Goal: Check status: Check status

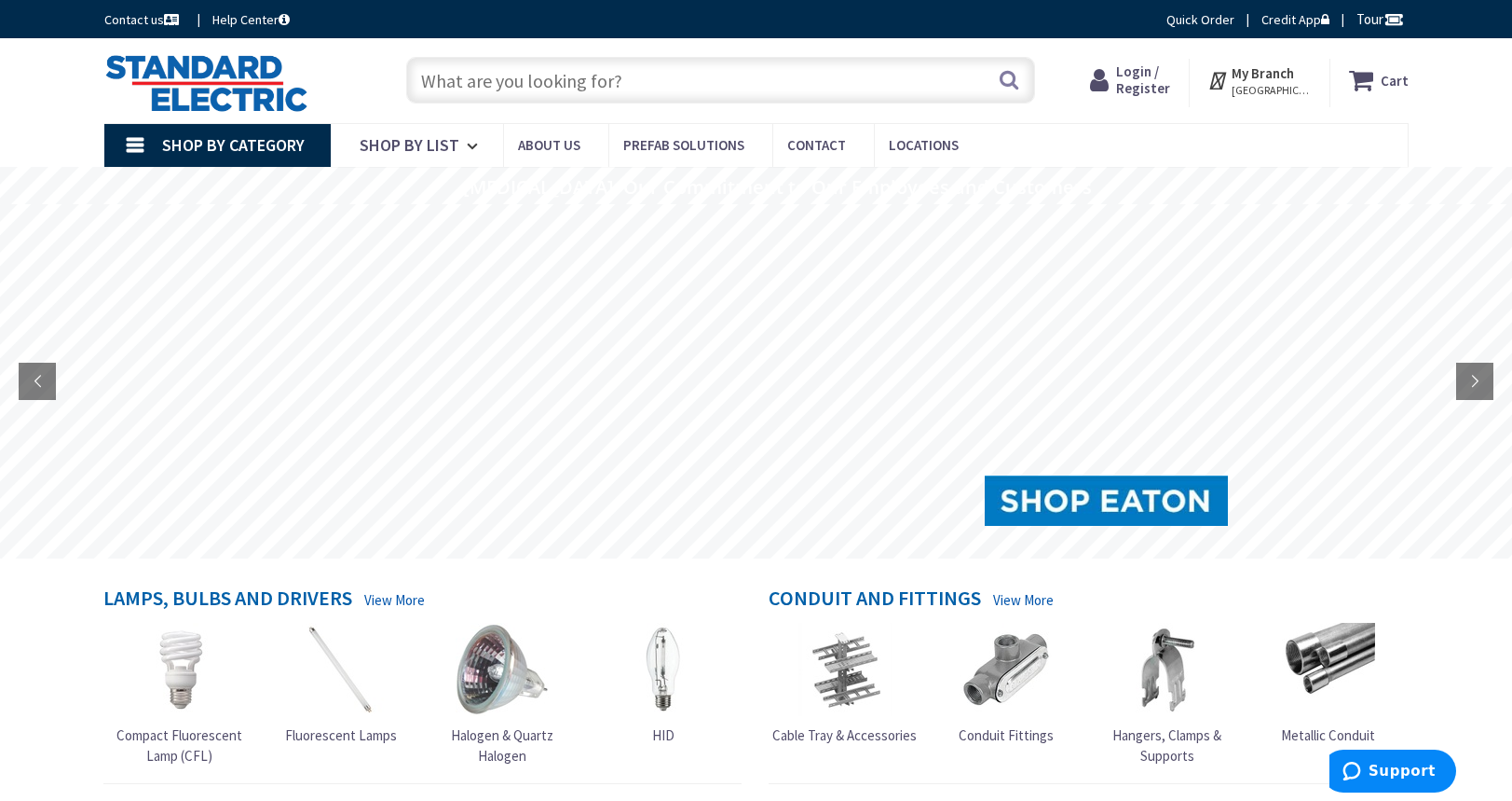
click at [1140, 86] on span "Login / Register" at bounding box center [1143, 79] width 54 height 35
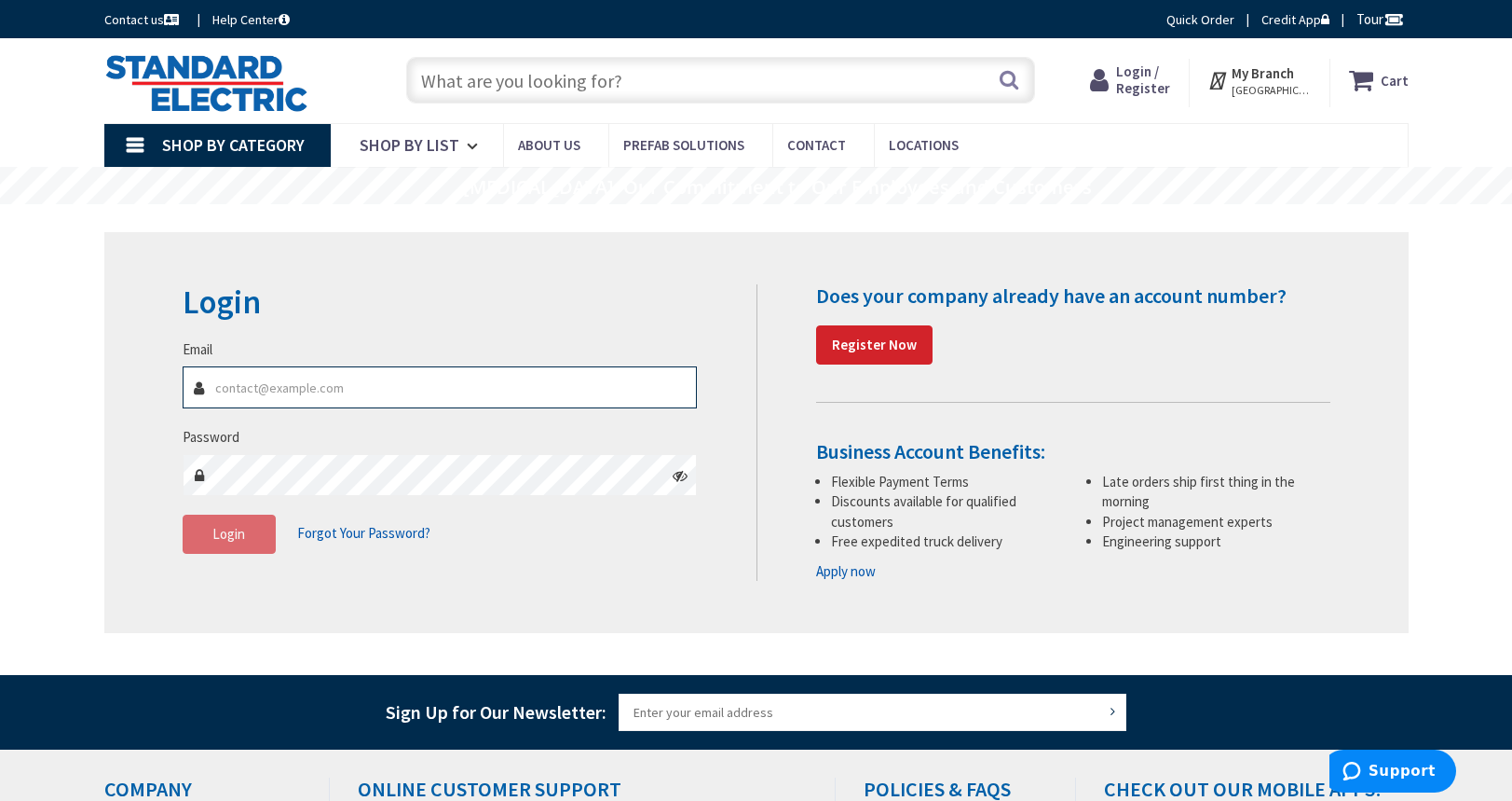
type input "[EMAIL_ADDRESS][DOMAIN_NAME]"
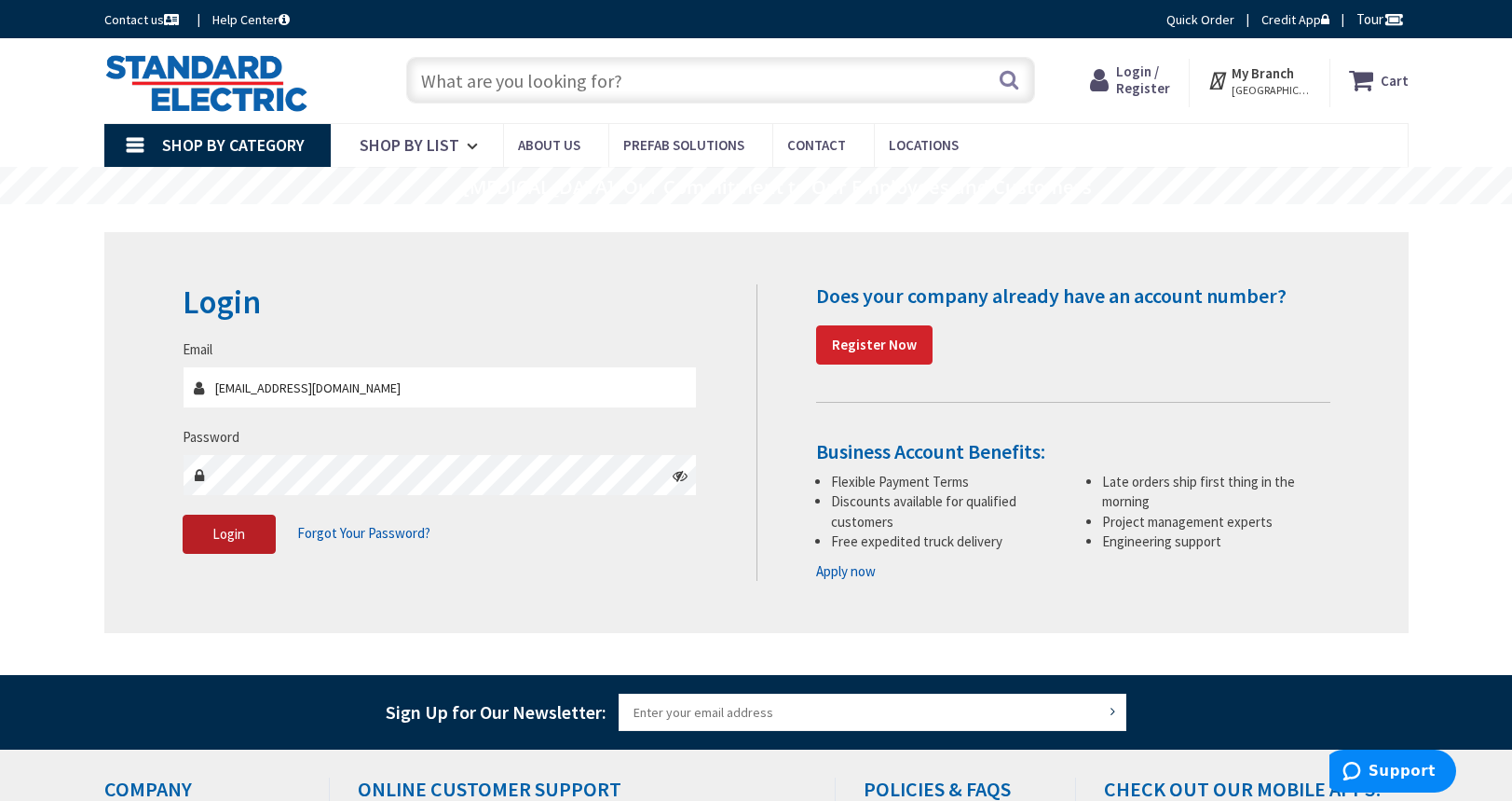
click at [230, 539] on span "Login" at bounding box center [229, 533] width 33 height 18
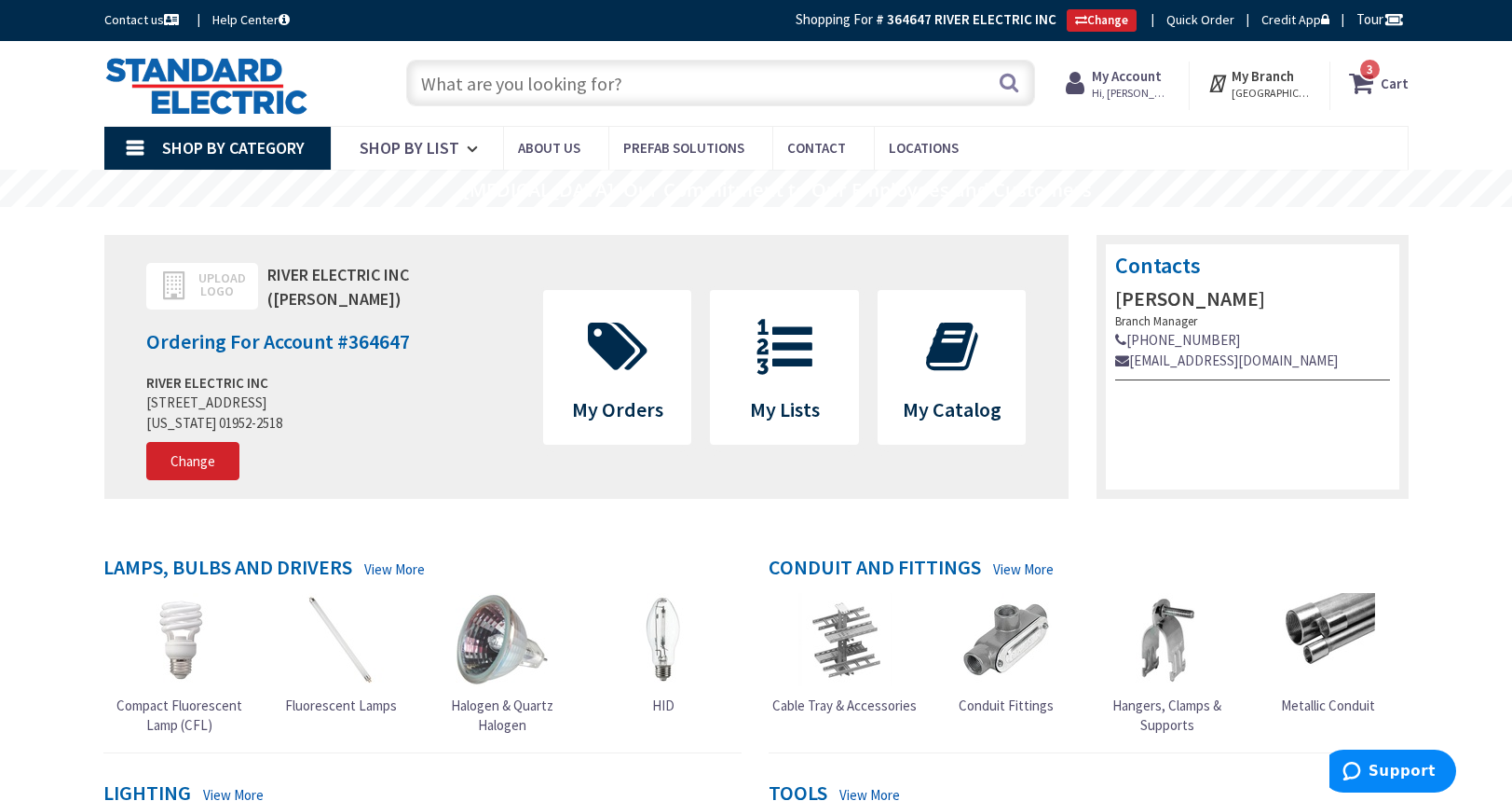
click at [1117, 83] on strong "My Account" at bounding box center [1127, 75] width 70 height 18
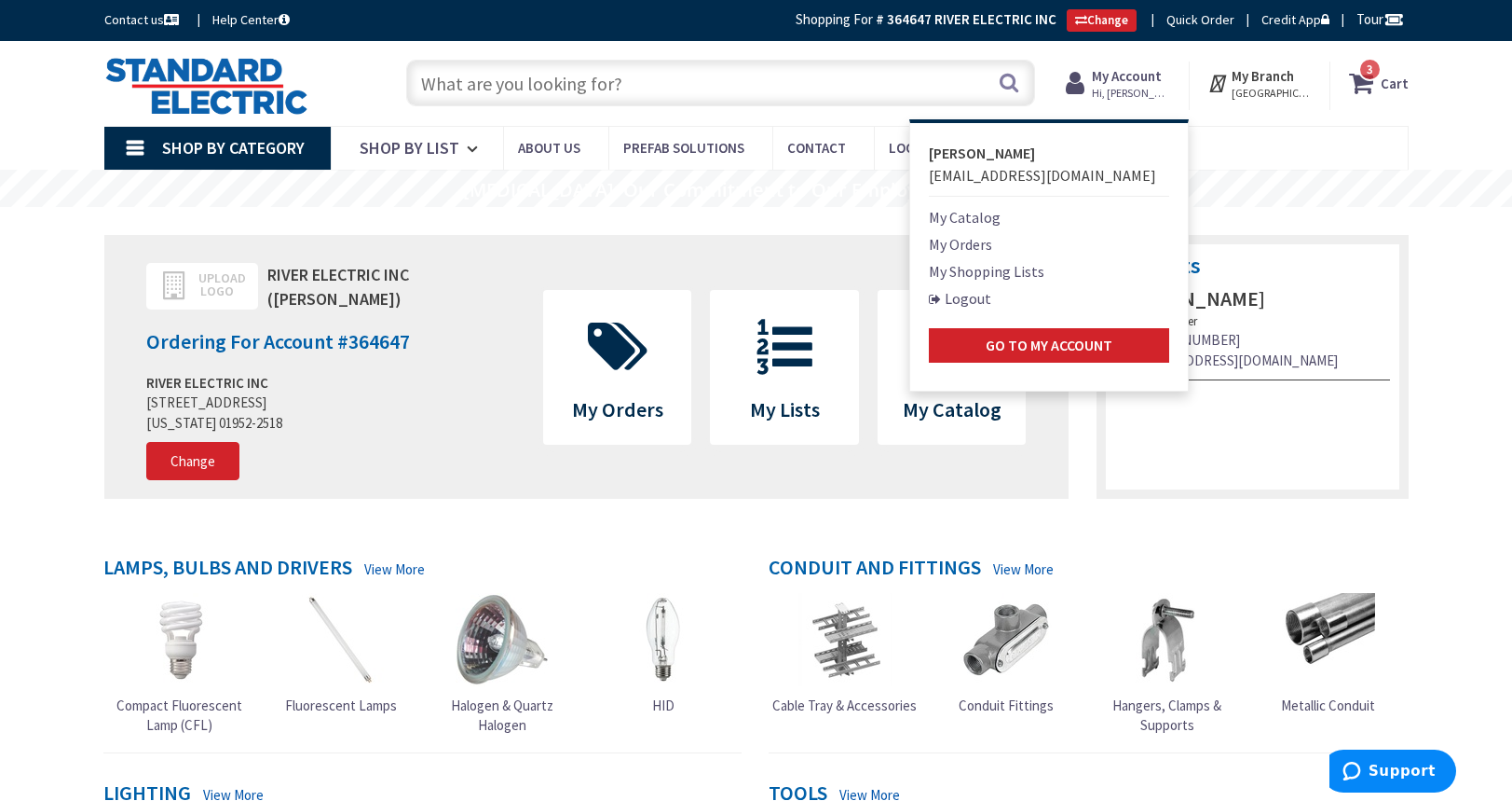
click at [970, 238] on link "My Orders" at bounding box center [960, 244] width 63 height 23
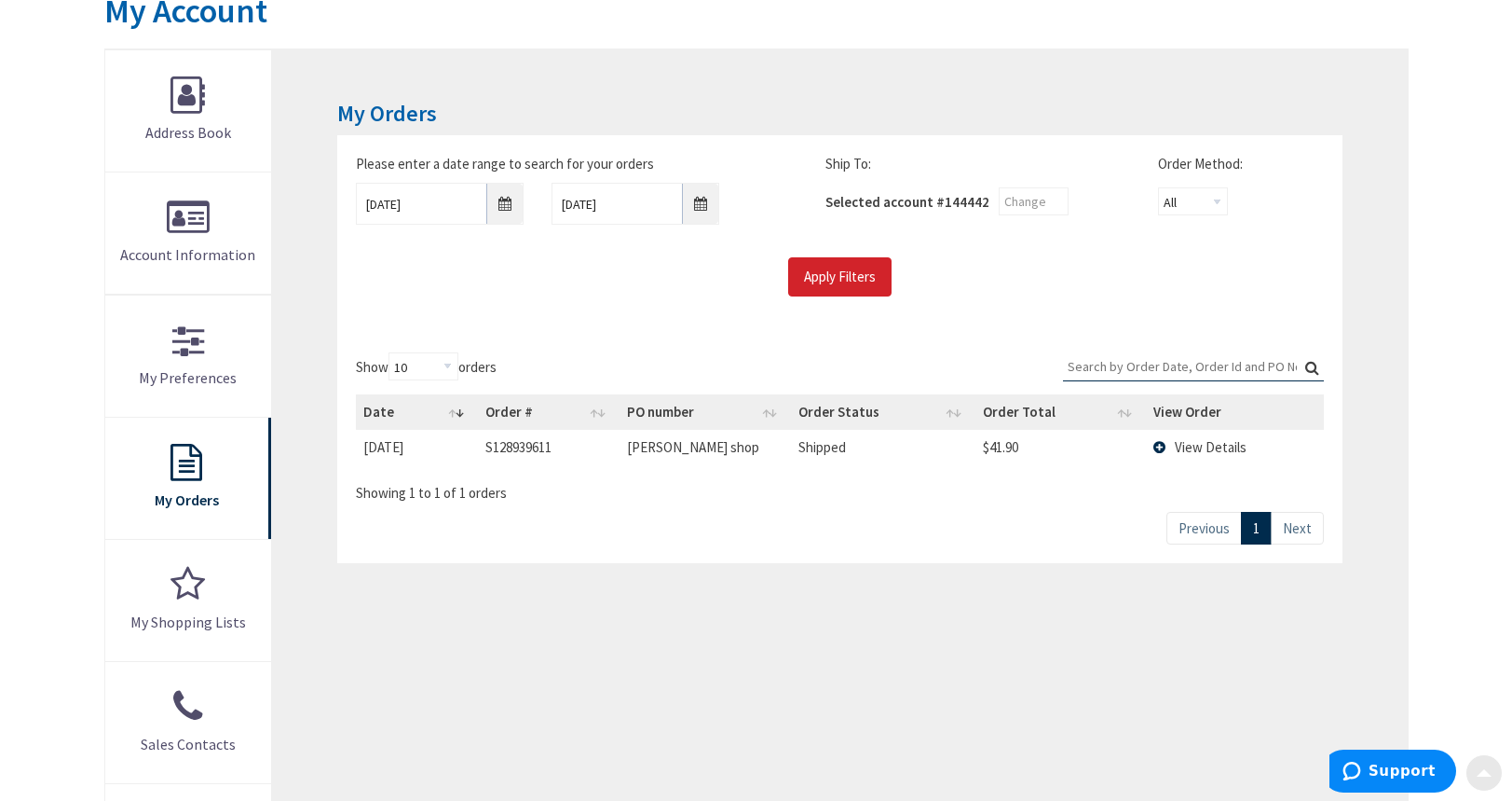
scroll to position [268, 0]
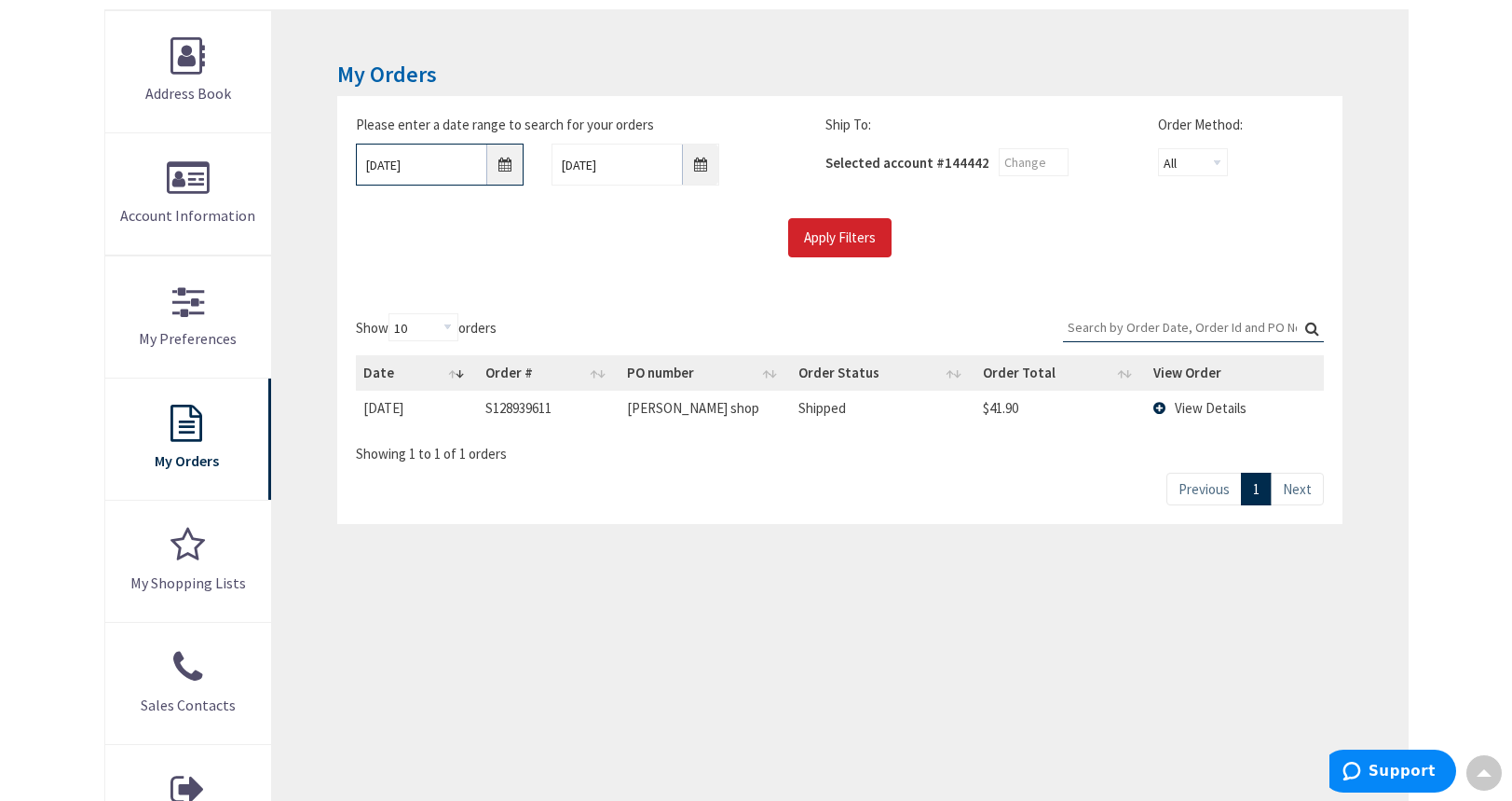
click at [505, 166] on input "10/2/2025" at bounding box center [440, 164] width 168 height 42
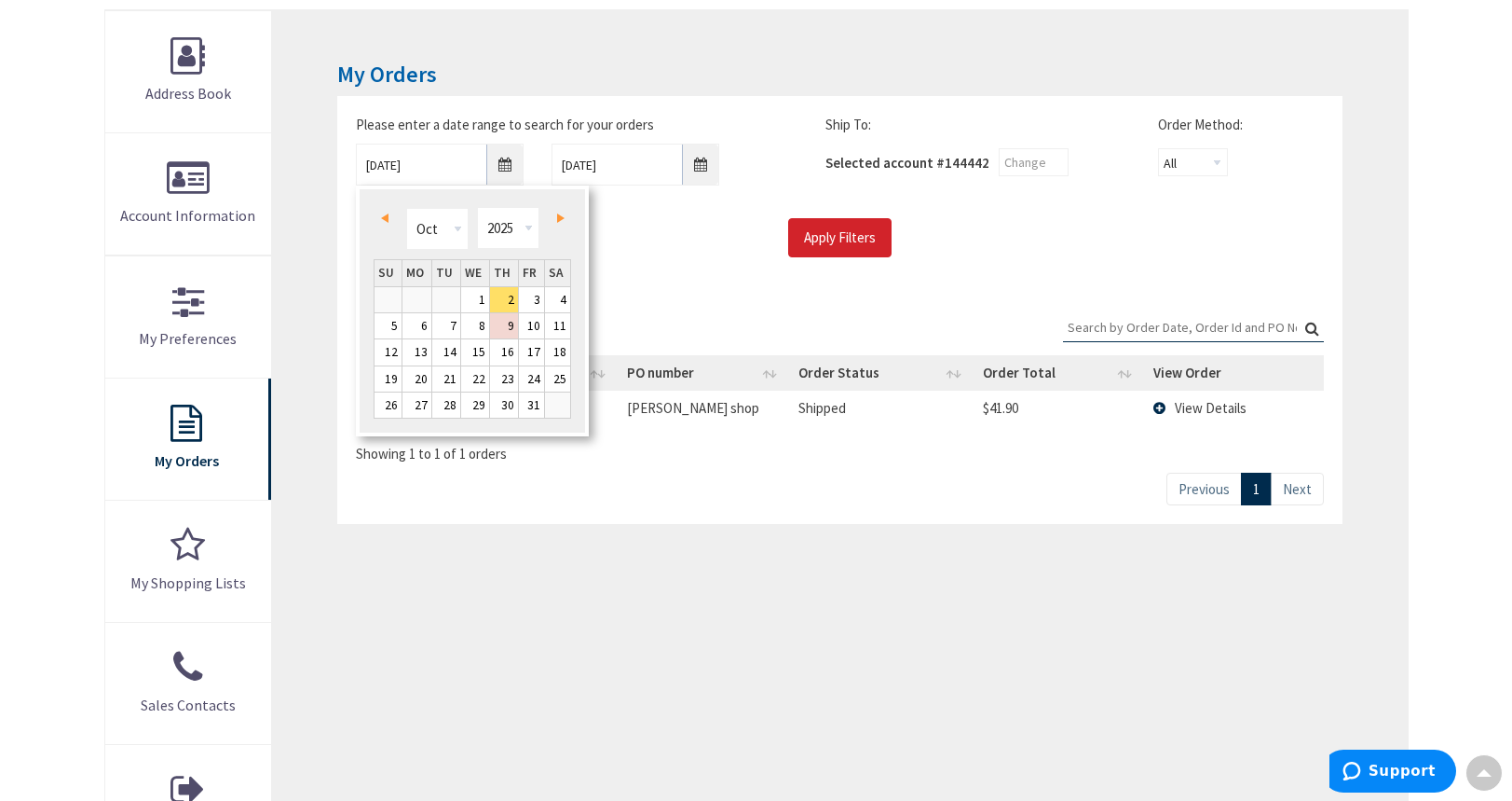
click at [385, 214] on span "Prev" at bounding box center [385, 219] width 8 height 9
type input "09/01/2025"
click at [422, 303] on link "1" at bounding box center [416, 300] width 29 height 25
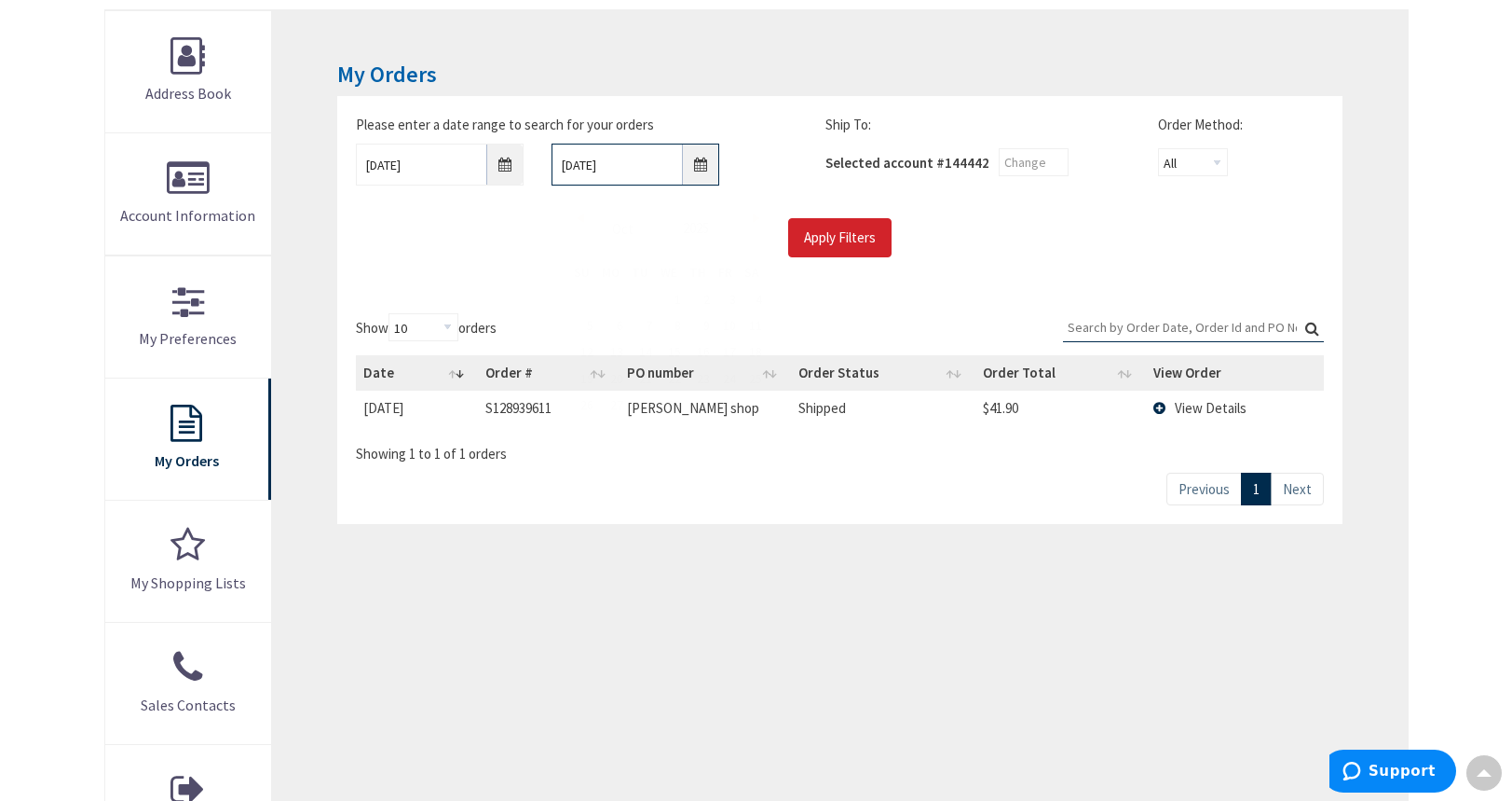
click at [697, 168] on input "10/9/2025" at bounding box center [636, 164] width 168 height 42
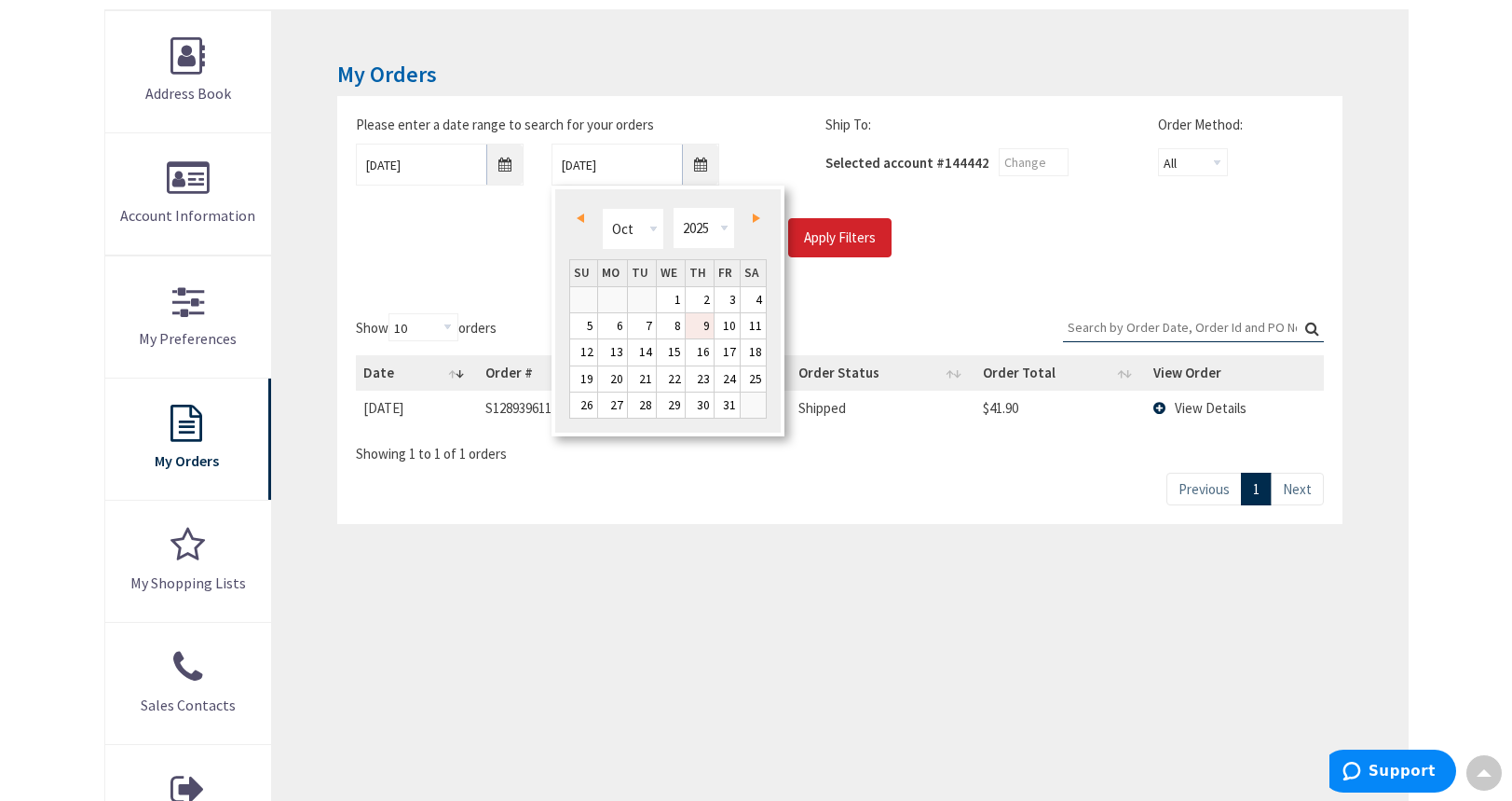
click at [582, 222] on link "Prev" at bounding box center [583, 218] width 25 height 25
click at [733, 300] on link "5" at bounding box center [727, 300] width 25 height 25
type input "[DATE]"
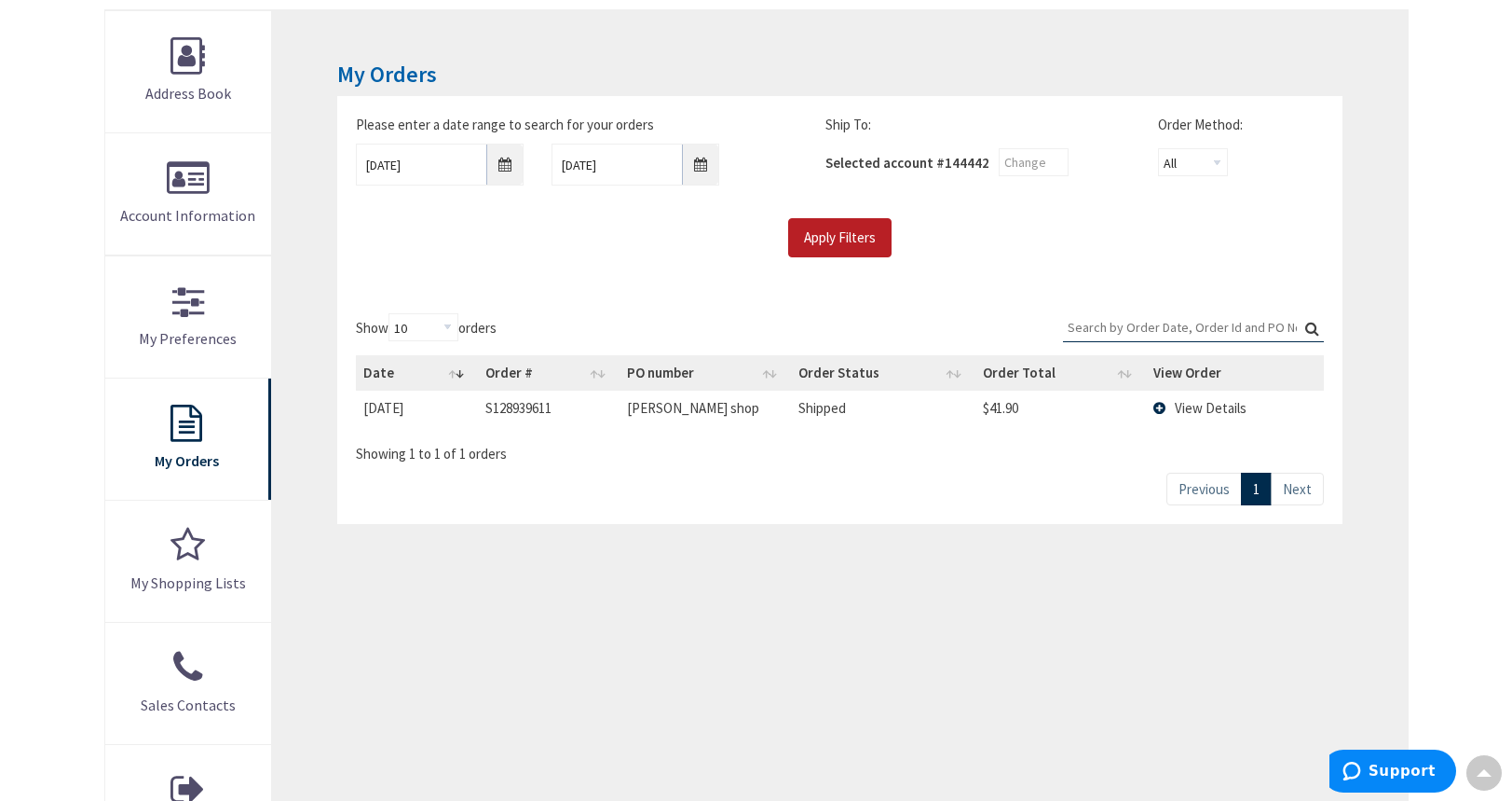
click at [838, 233] on input "Apply Filters" at bounding box center [840, 237] width 104 height 40
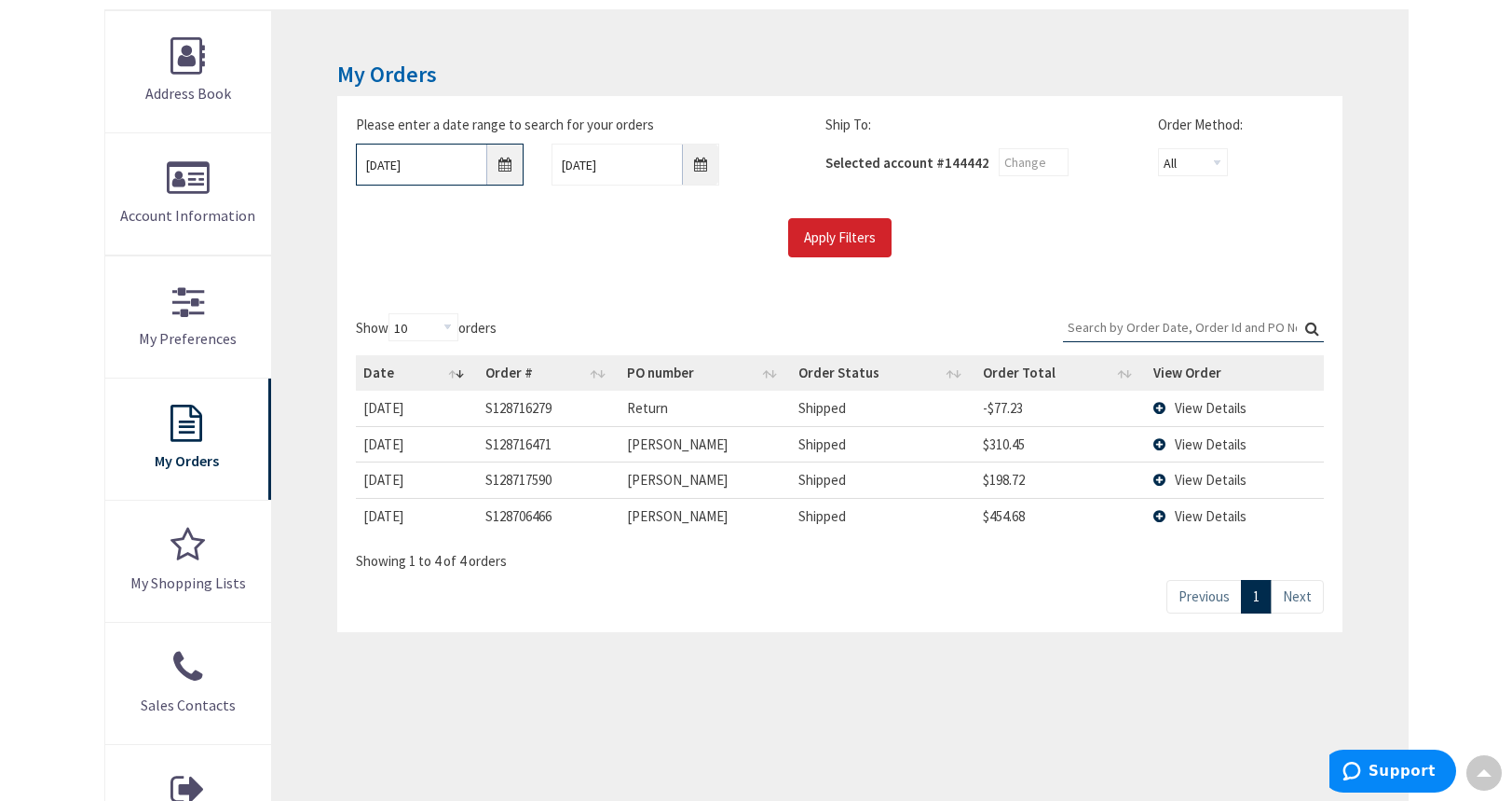
click at [504, 161] on input "09/01/2025" at bounding box center [440, 164] width 168 height 42
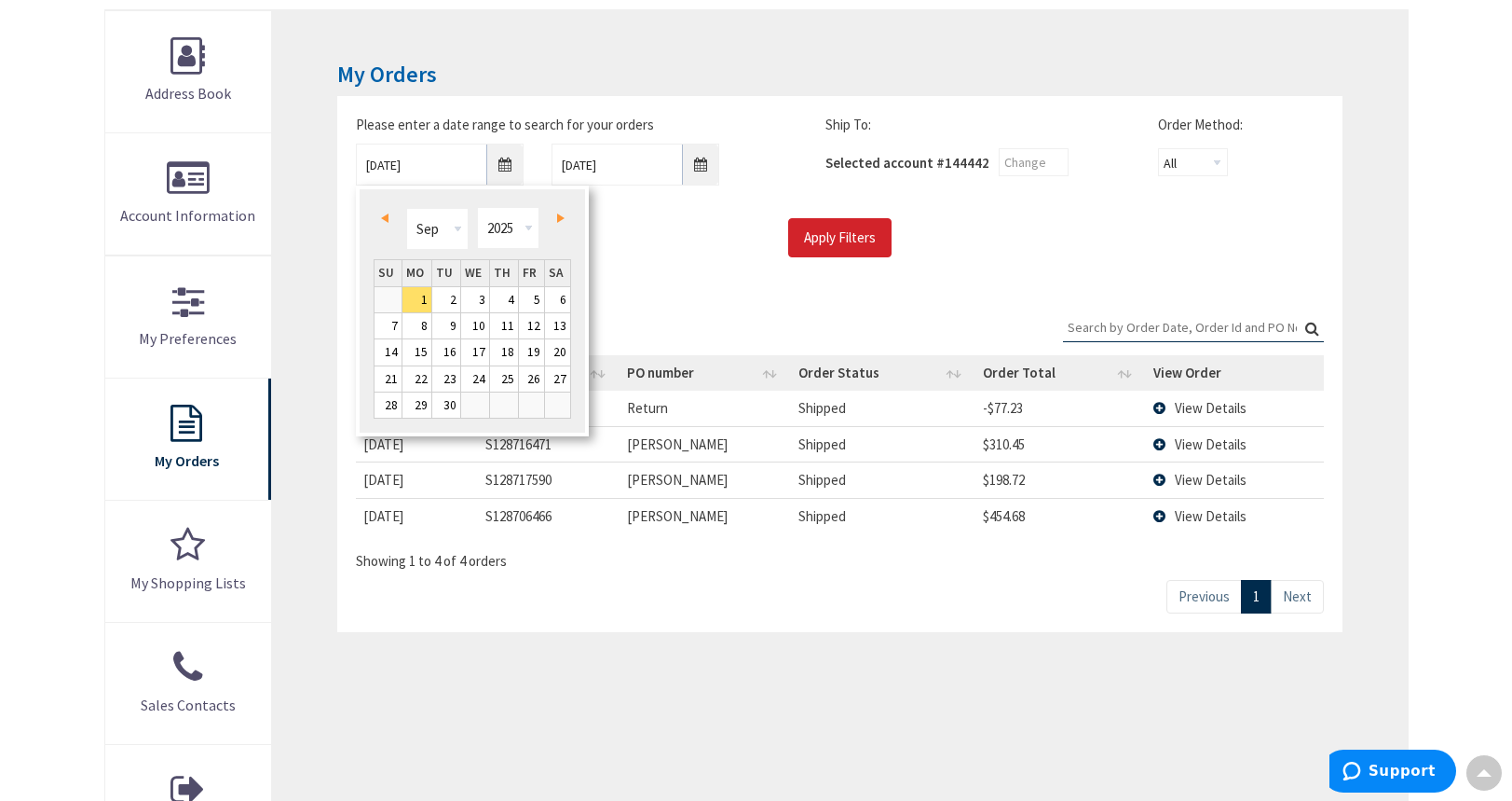
click at [398, 228] on link "Prev" at bounding box center [388, 218] width 25 height 25
click at [424, 403] on link "28" at bounding box center [416, 404] width 29 height 25
type input "07/28/2025"
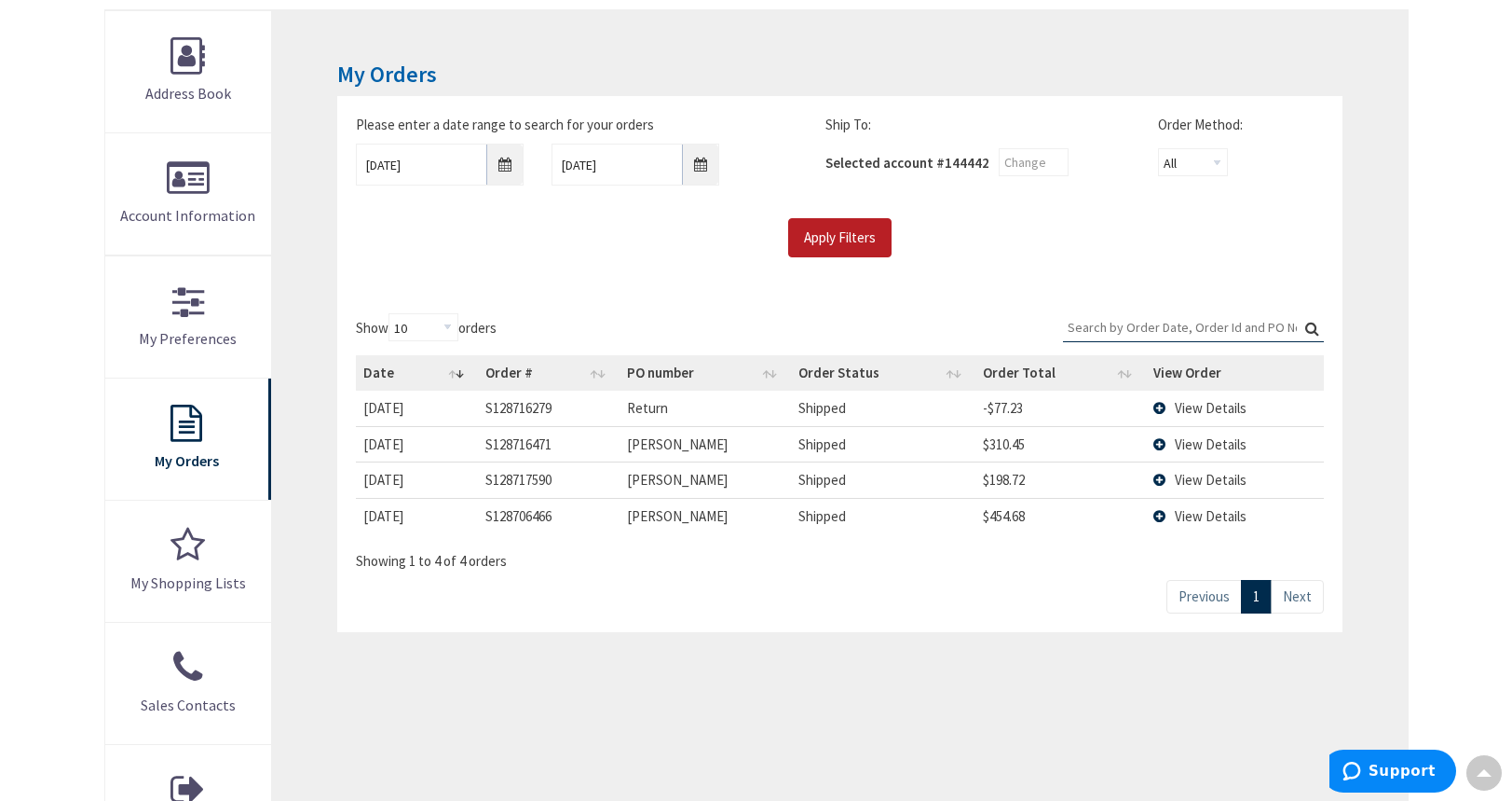
click at [834, 240] on input "Apply Filters" at bounding box center [840, 237] width 104 height 40
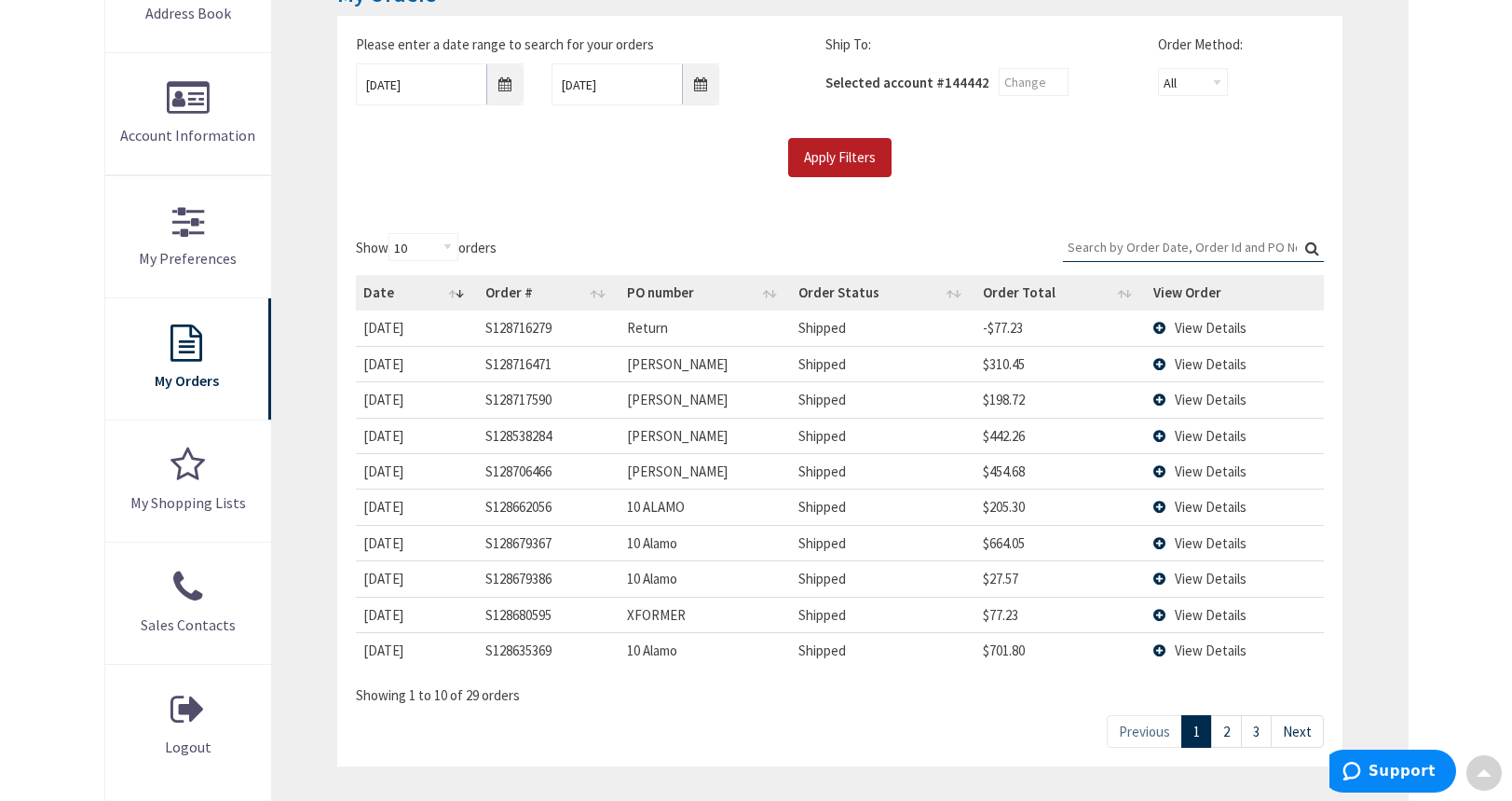
scroll to position [355, 0]
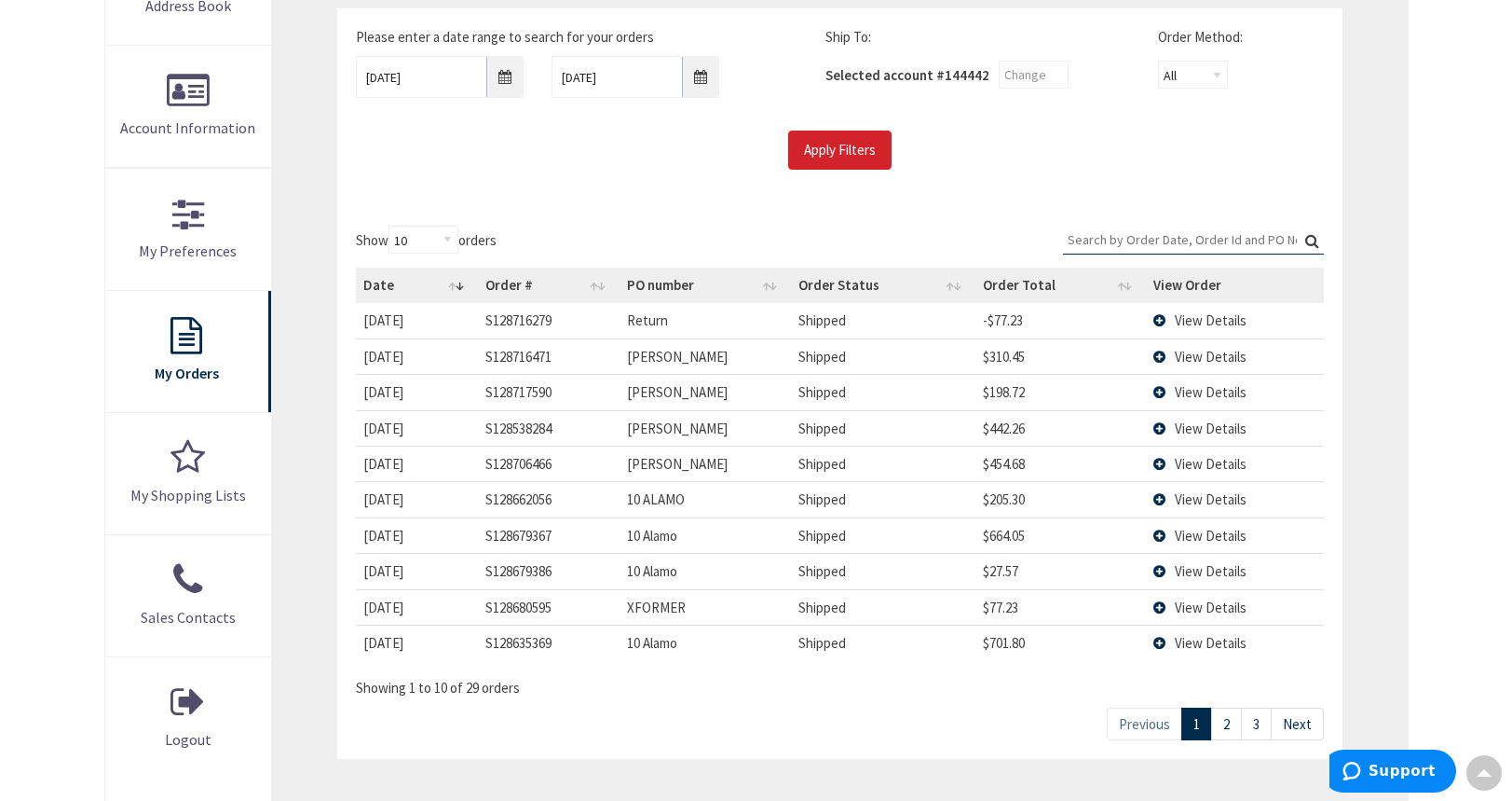
click at [1194, 362] on span "View Details" at bounding box center [1211, 356] width 72 height 18
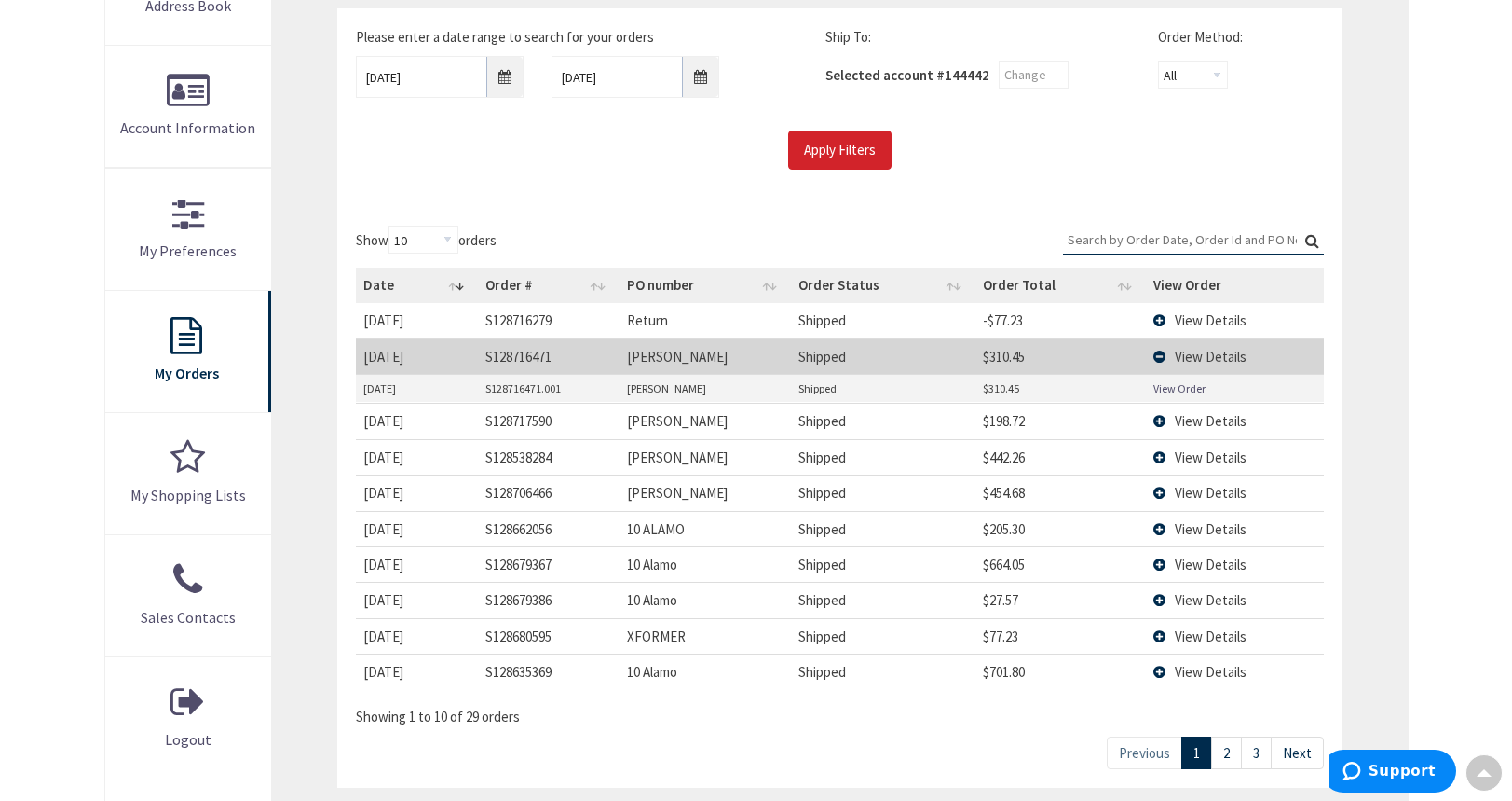
click at [1171, 389] on link "View Order" at bounding box center [1179, 388] width 52 height 16
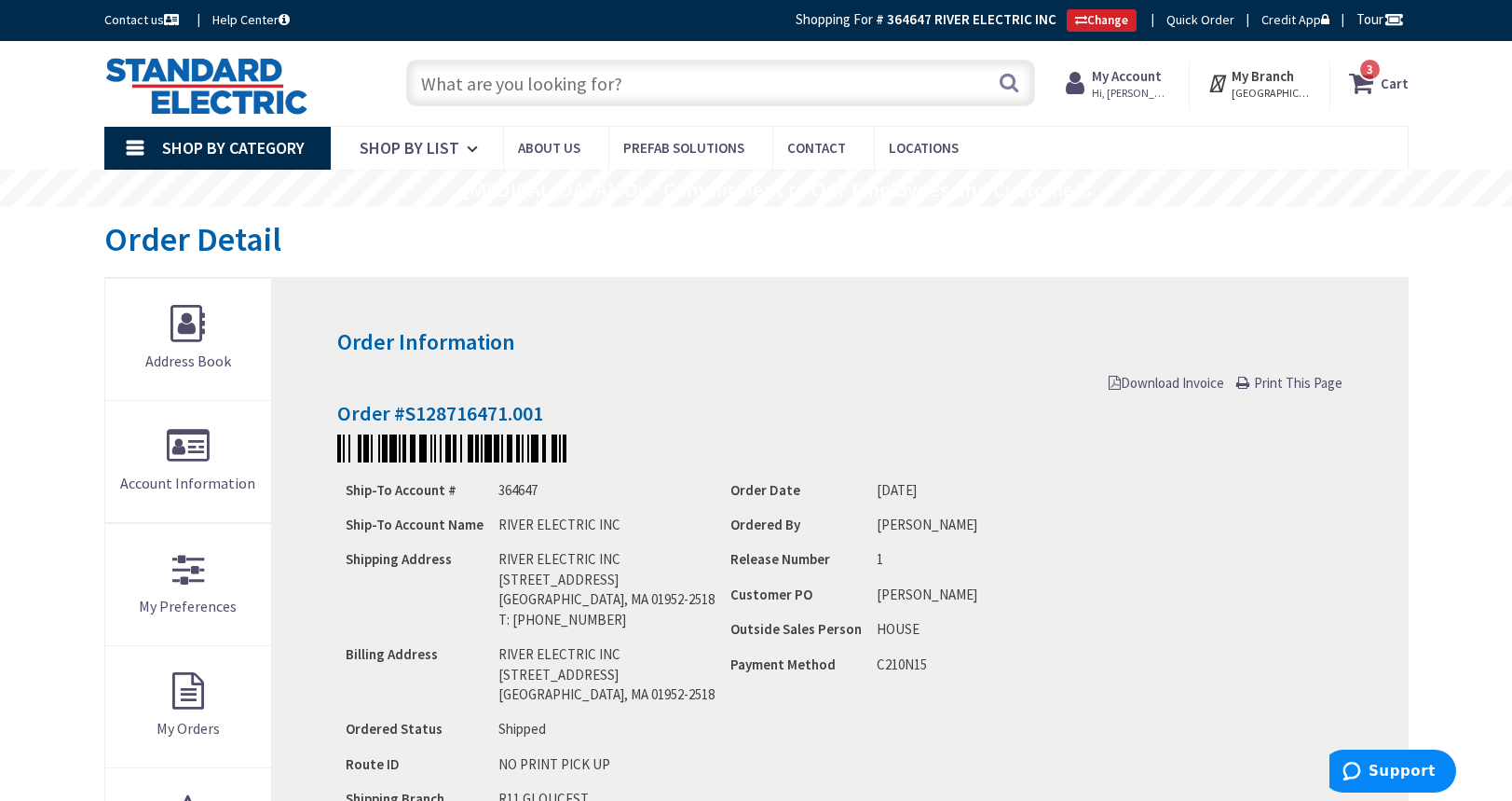
click at [1148, 83] on strong "My Account" at bounding box center [1127, 75] width 70 height 18
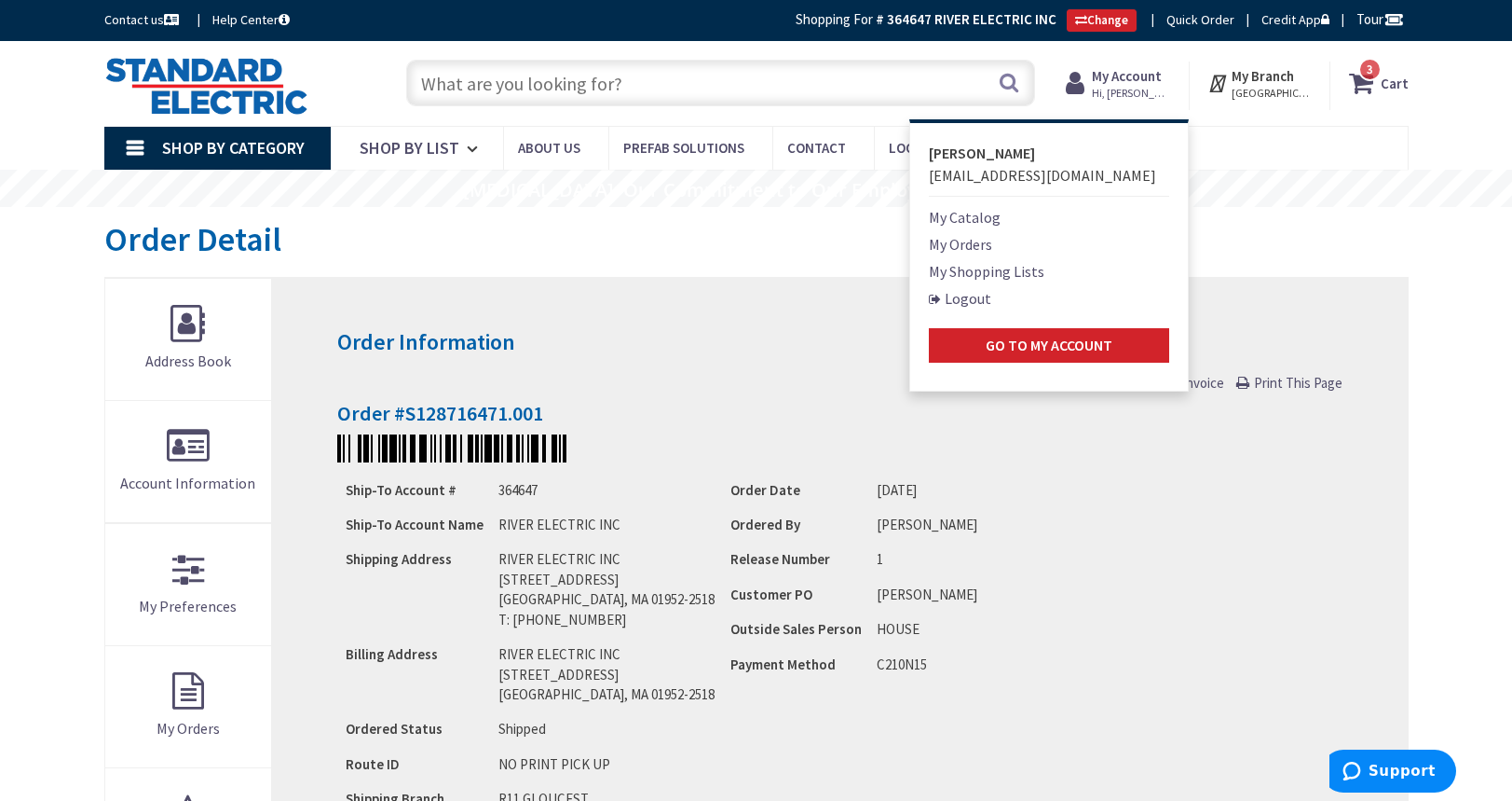
click at [965, 245] on link "My Orders" at bounding box center [960, 244] width 63 height 23
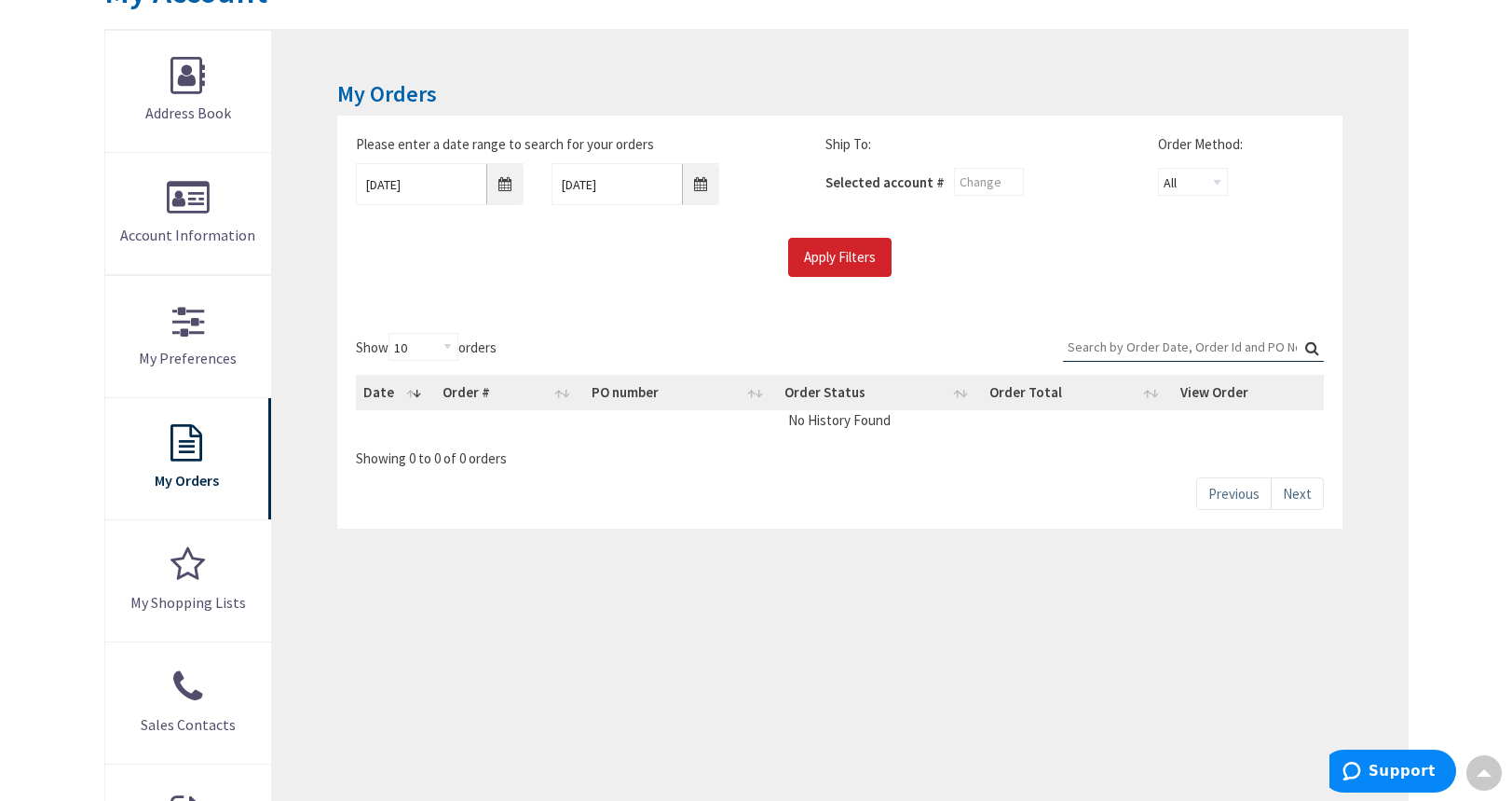
scroll to position [239, 0]
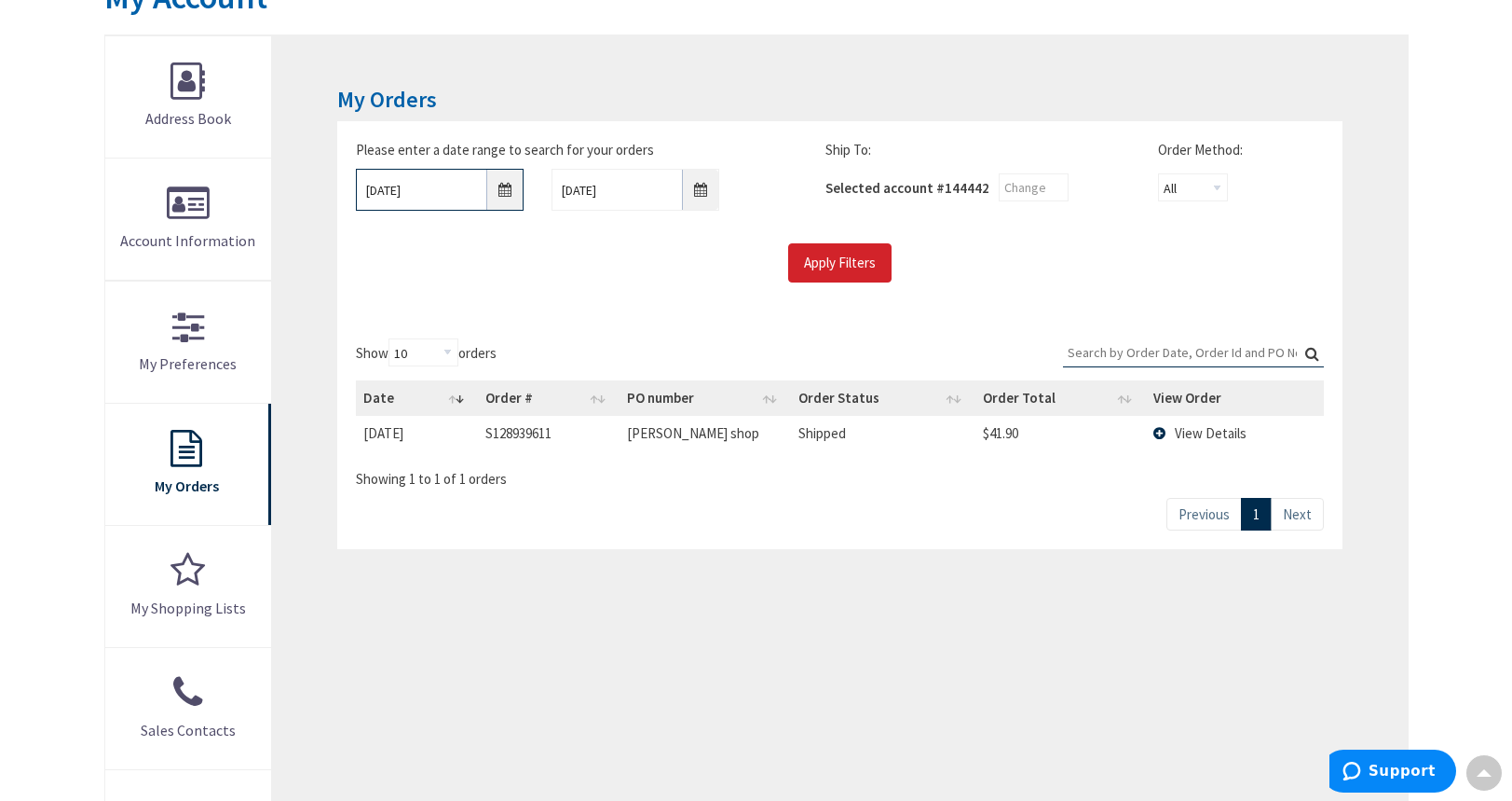
click at [497, 193] on input "[DATE]" at bounding box center [440, 189] width 168 height 42
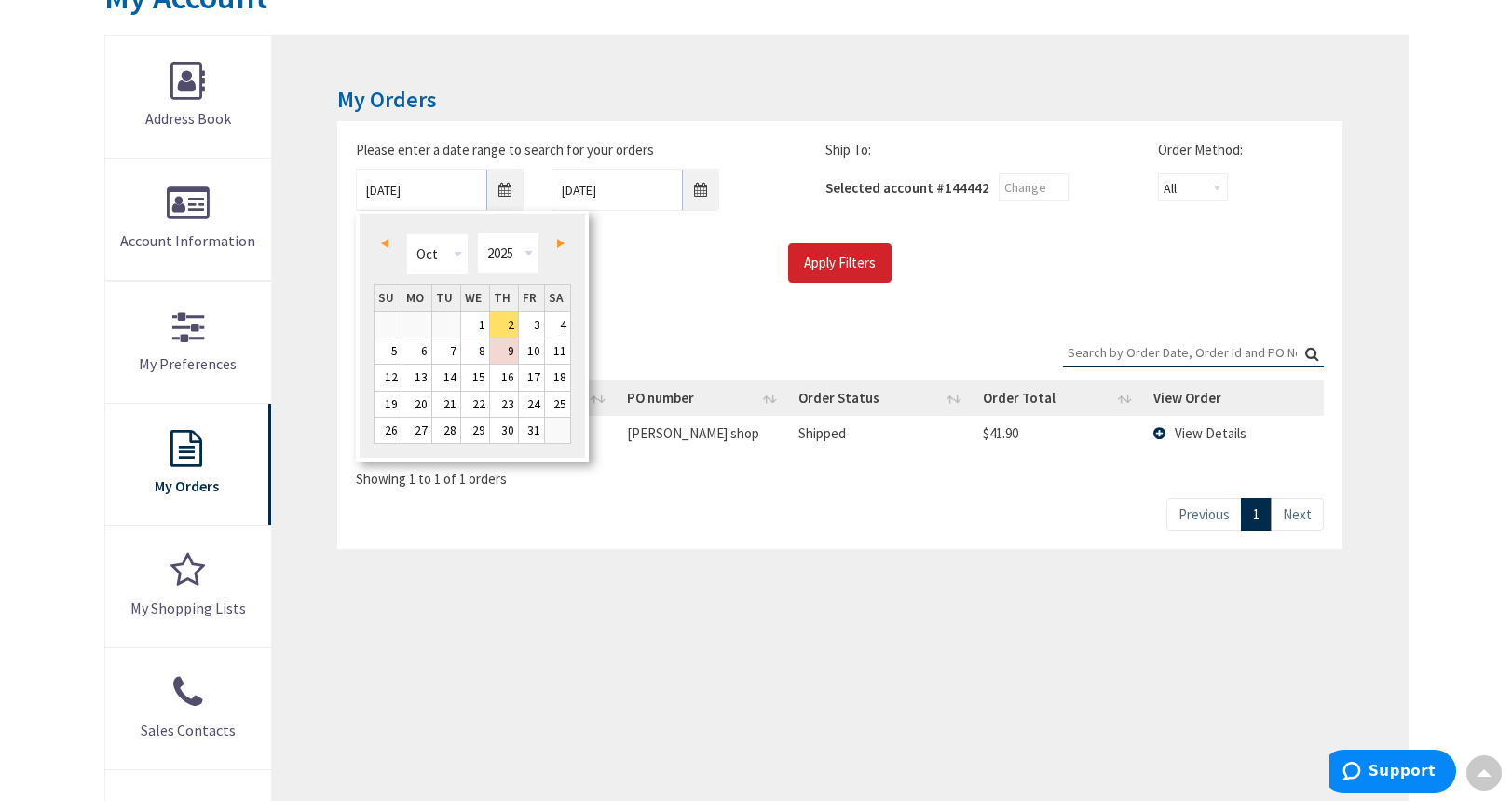
click at [388, 254] on link "Prev" at bounding box center [388, 242] width 25 height 25
type input "[DATE]"
click at [422, 315] on link "1" at bounding box center [416, 324] width 29 height 25
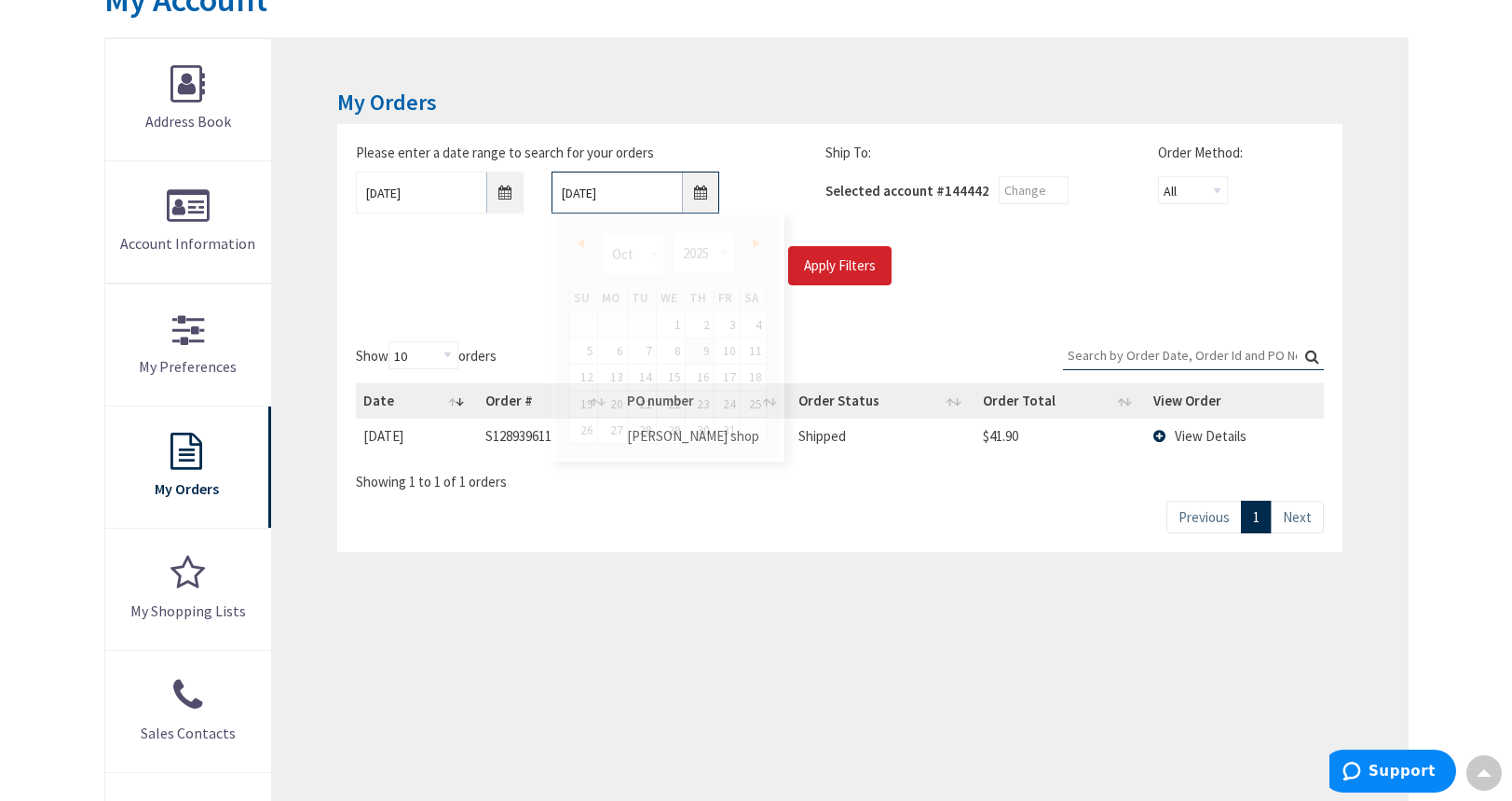
scroll to position [242, 0]
click at [699, 192] on input "10/9/2025" at bounding box center [636, 189] width 168 height 42
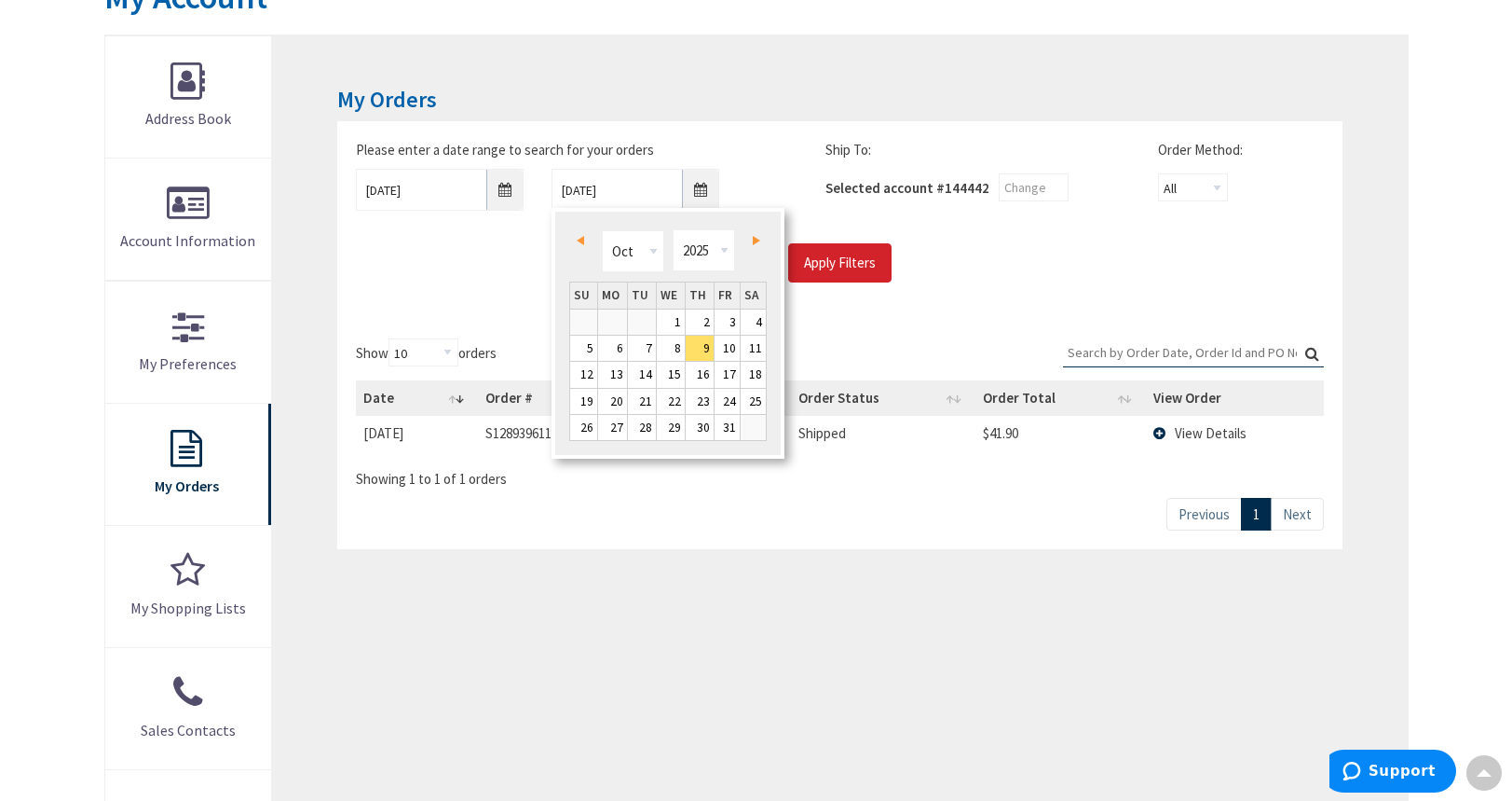
click at [585, 253] on div "Prev Next Jan Feb Mar Apr May Jun Jul Aug Sep Oct Nov Dec 1980 1981 1982 1983 1…" at bounding box center [668, 253] width 198 height 56
click at [581, 238] on span "Prev" at bounding box center [580, 240] width 8 height 9
click at [727, 327] on link "5" at bounding box center [727, 321] width 25 height 25
type input "[DATE]"
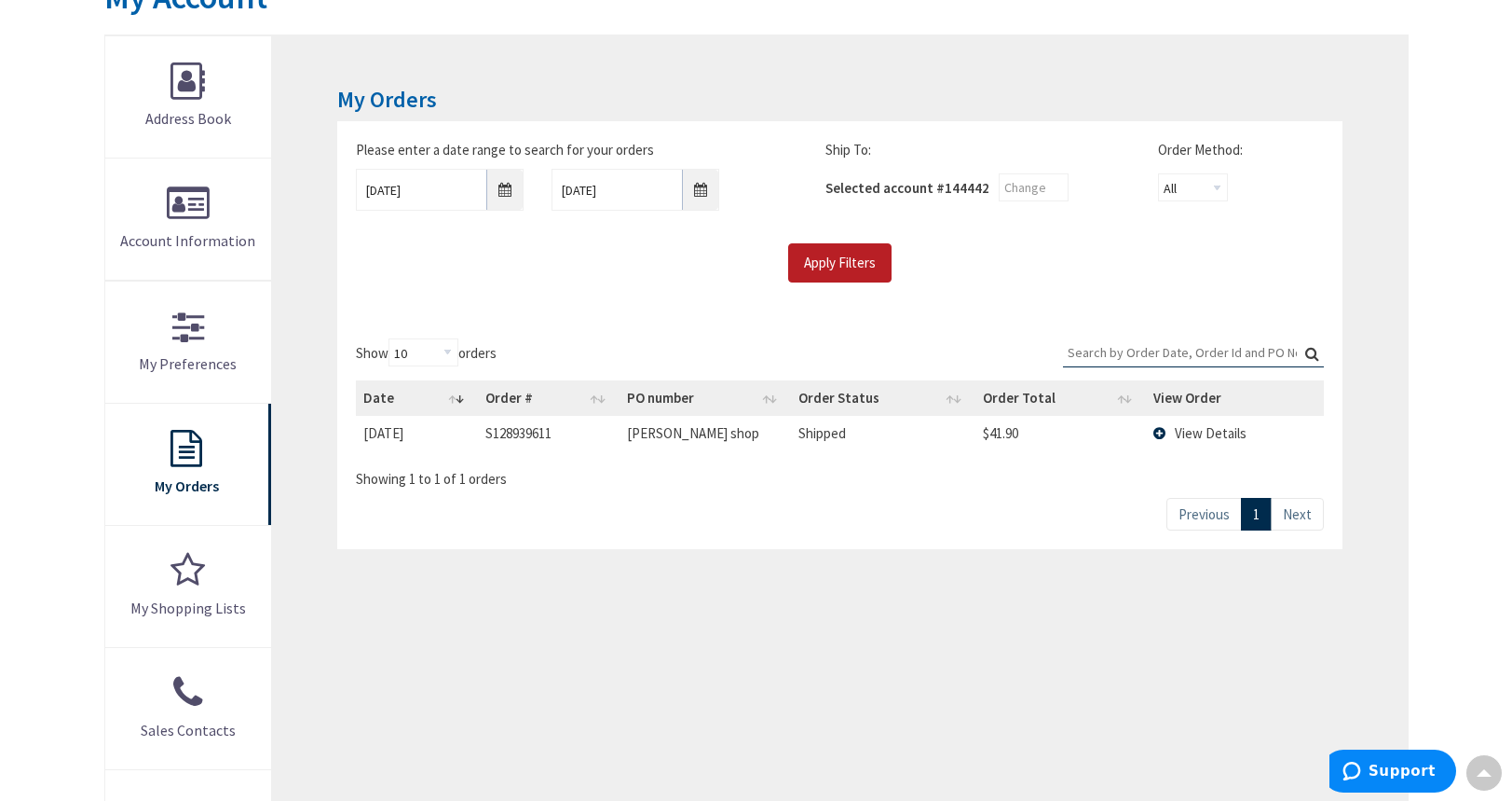
click at [854, 257] on input "Apply Filters" at bounding box center [840, 263] width 104 height 40
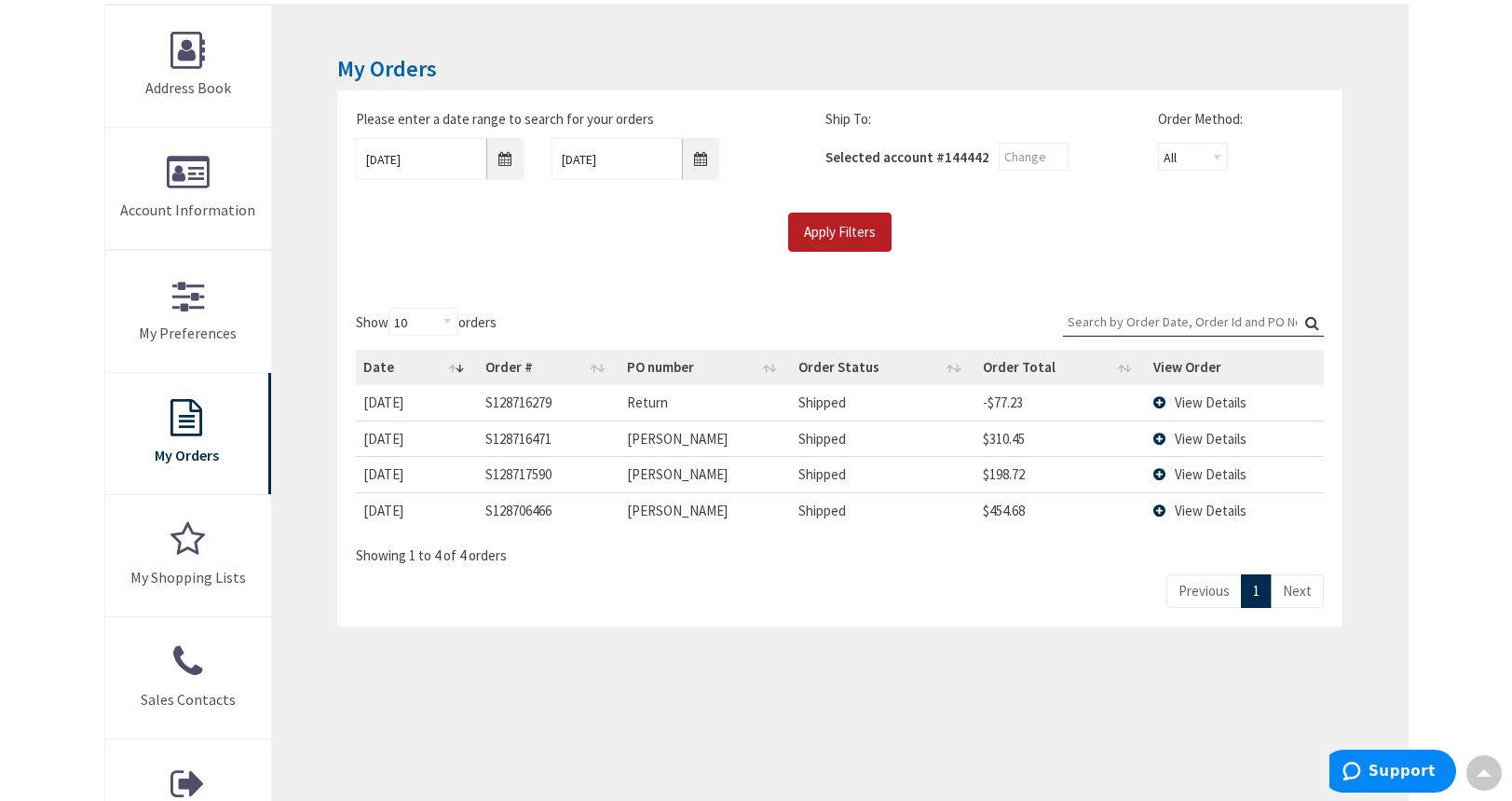
scroll to position [275, 0]
click at [1197, 512] on span "View Details" at bounding box center [1211, 508] width 72 height 18
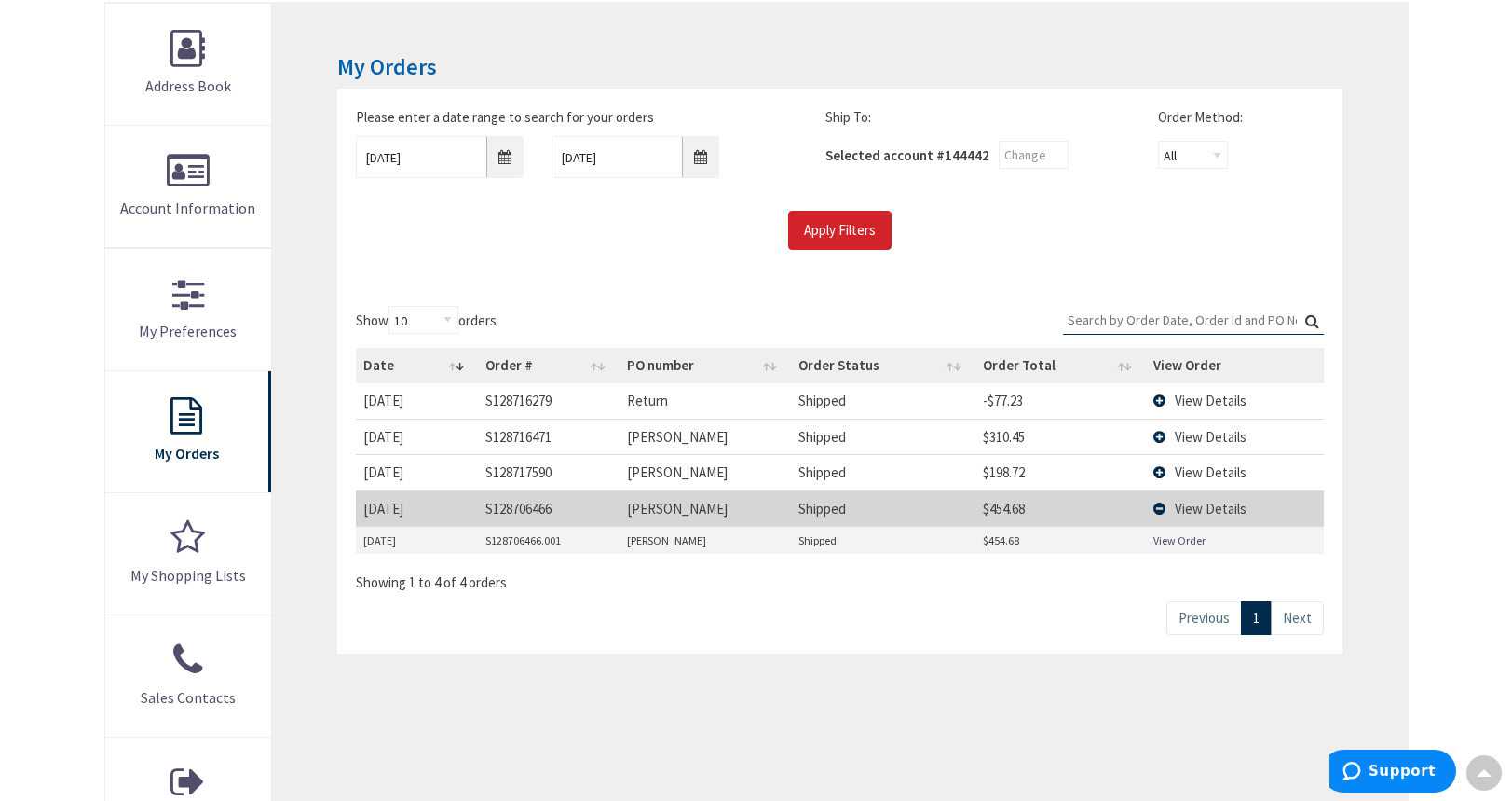
click at [1180, 542] on link "View Order" at bounding box center [1179, 540] width 52 height 16
click at [1209, 473] on span "View Details" at bounding box center [1211, 472] width 72 height 18
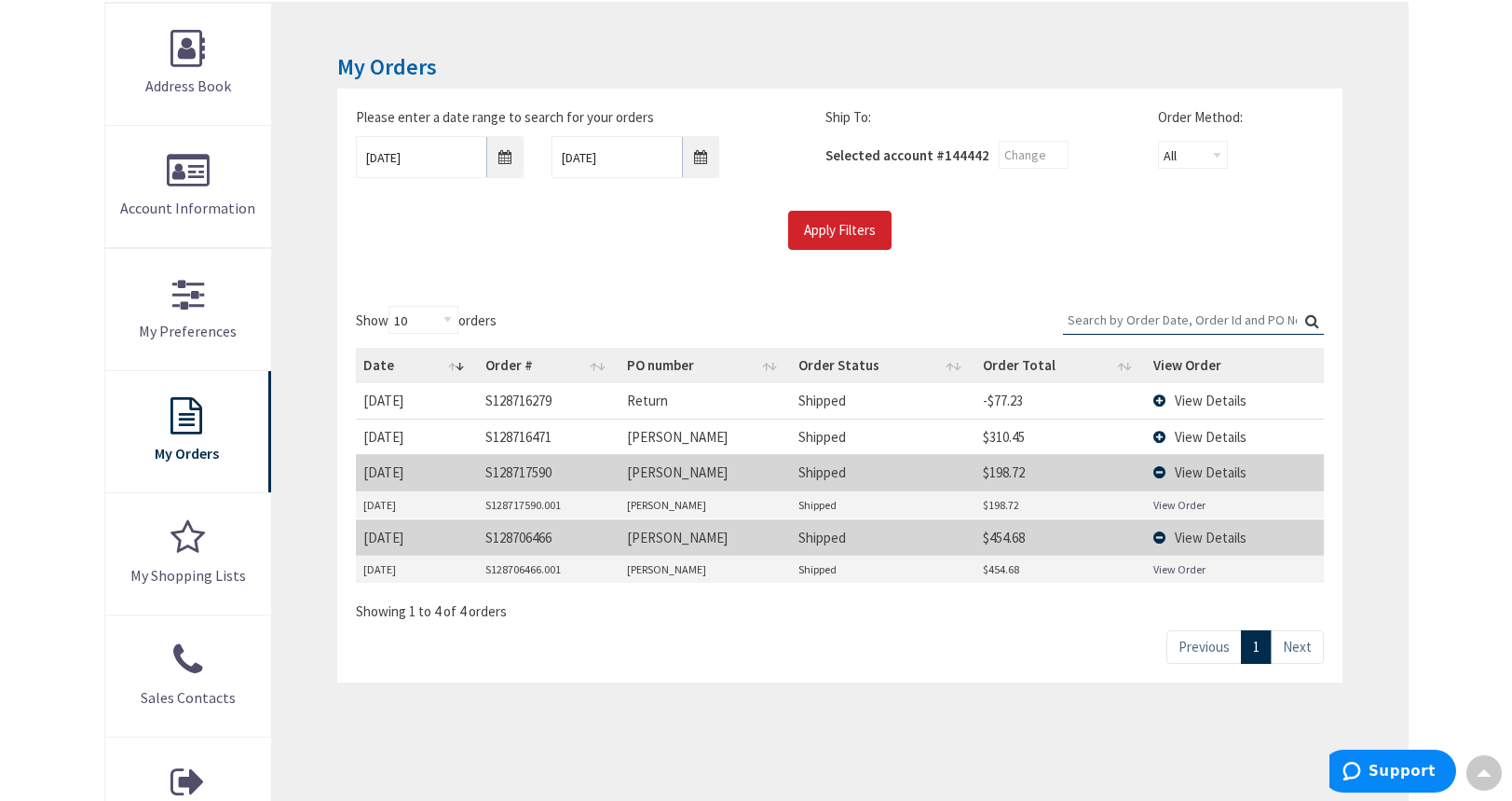
click at [1187, 500] on link "View Order" at bounding box center [1179, 504] width 52 height 16
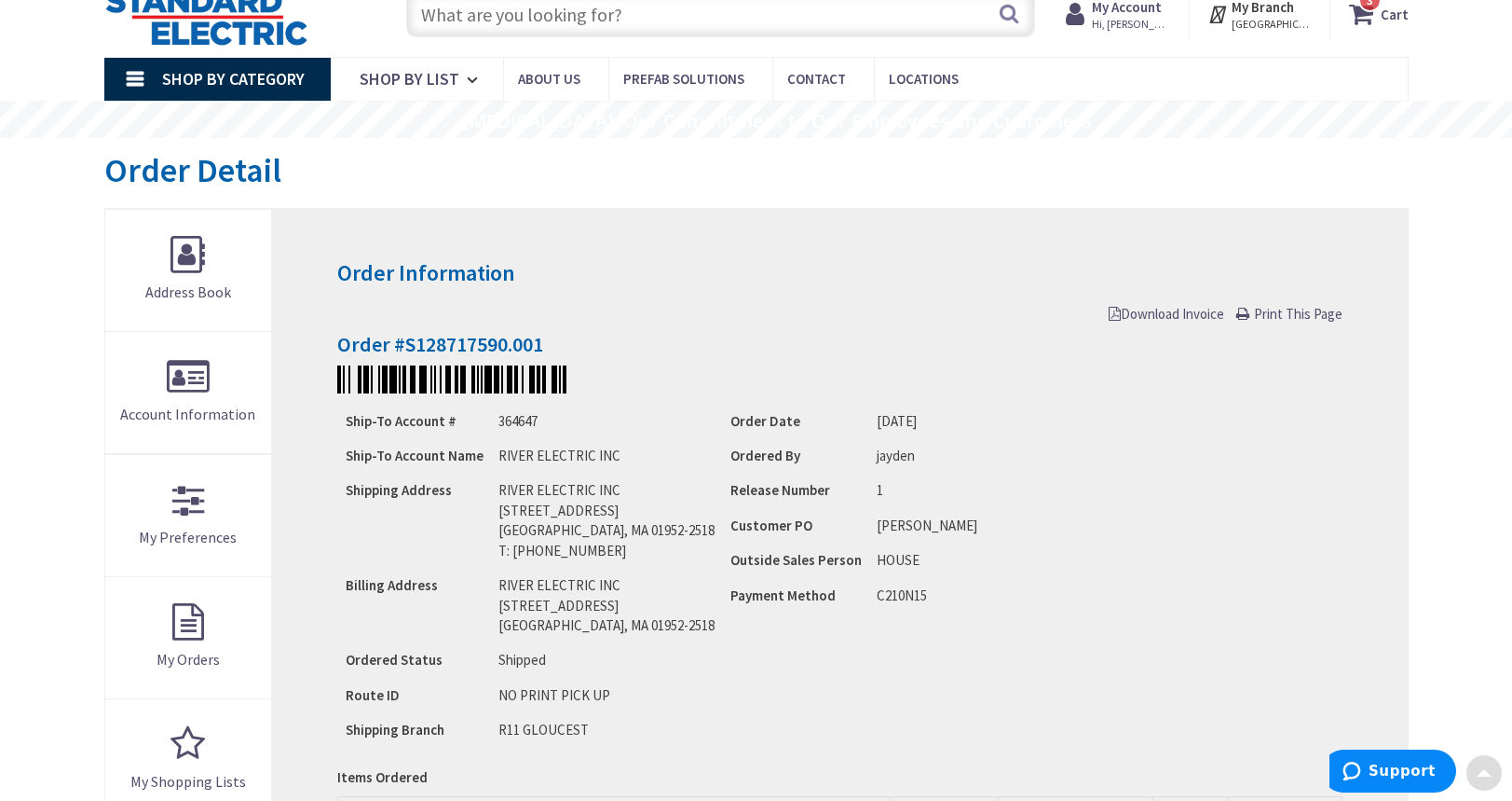
scroll to position [37, 0]
